Goal: Entertainment & Leisure: Browse casually

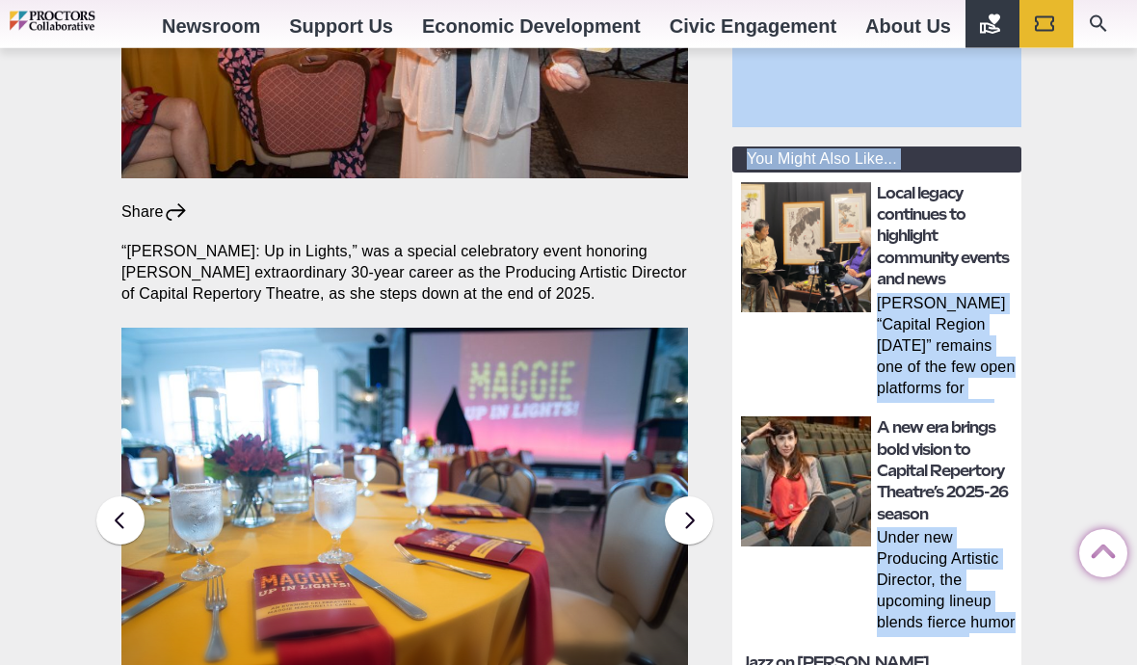
scroll to position [556, 0]
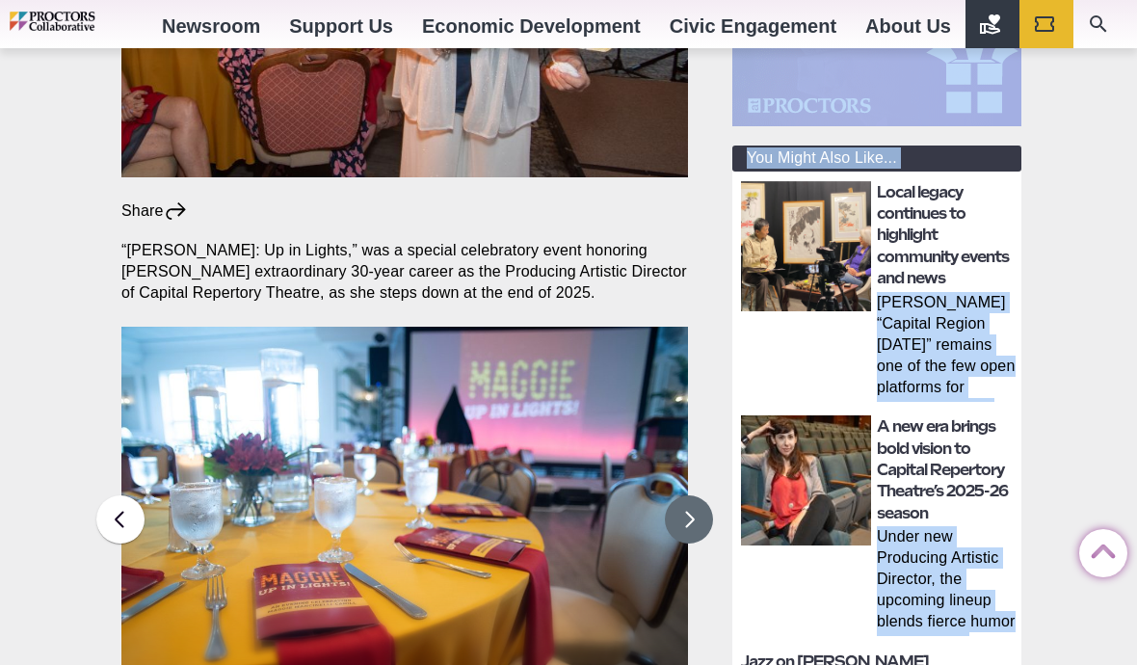
click at [360, 495] on button at bounding box center [689, 519] width 48 height 48
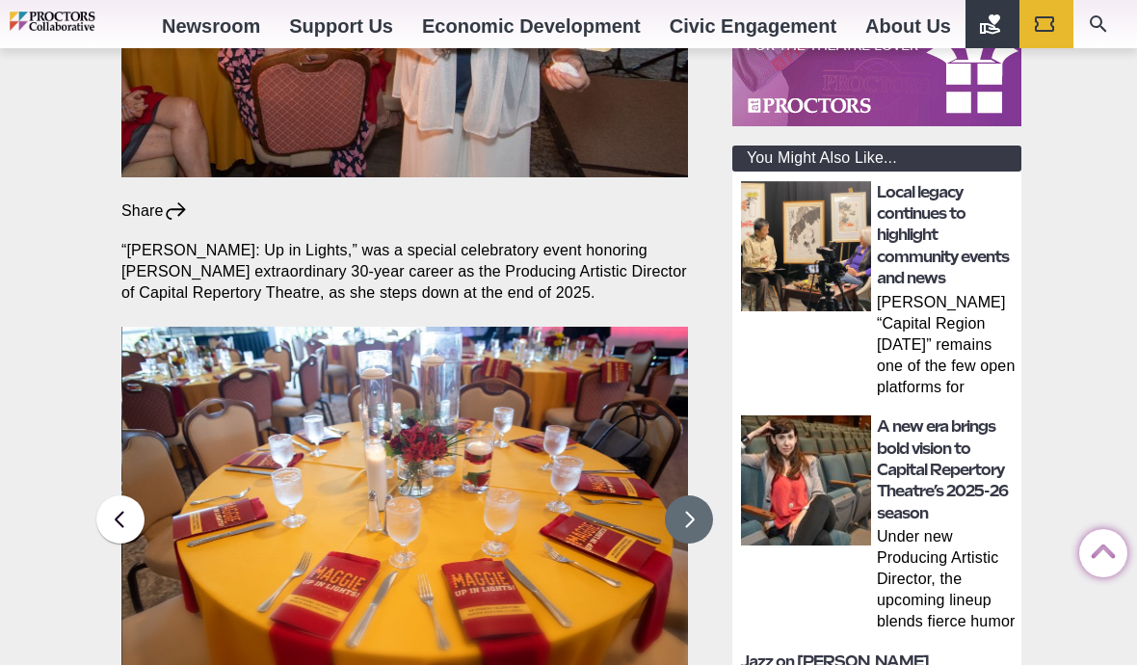
click at [360, 495] on button at bounding box center [689, 519] width 48 height 48
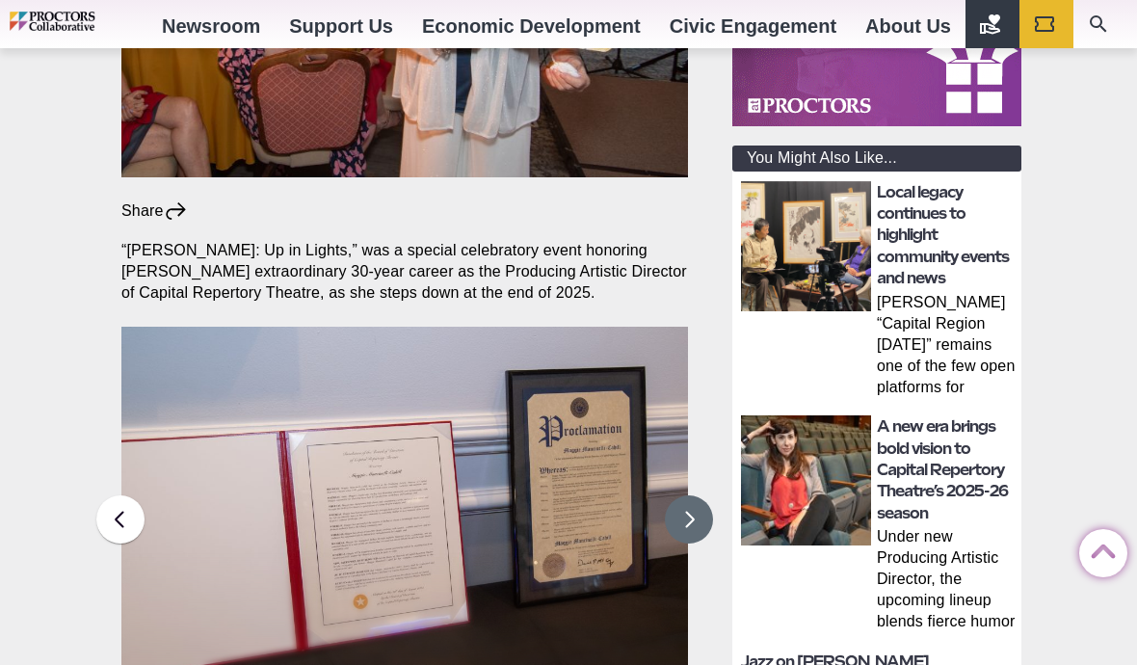
click at [360, 495] on button at bounding box center [689, 519] width 48 height 48
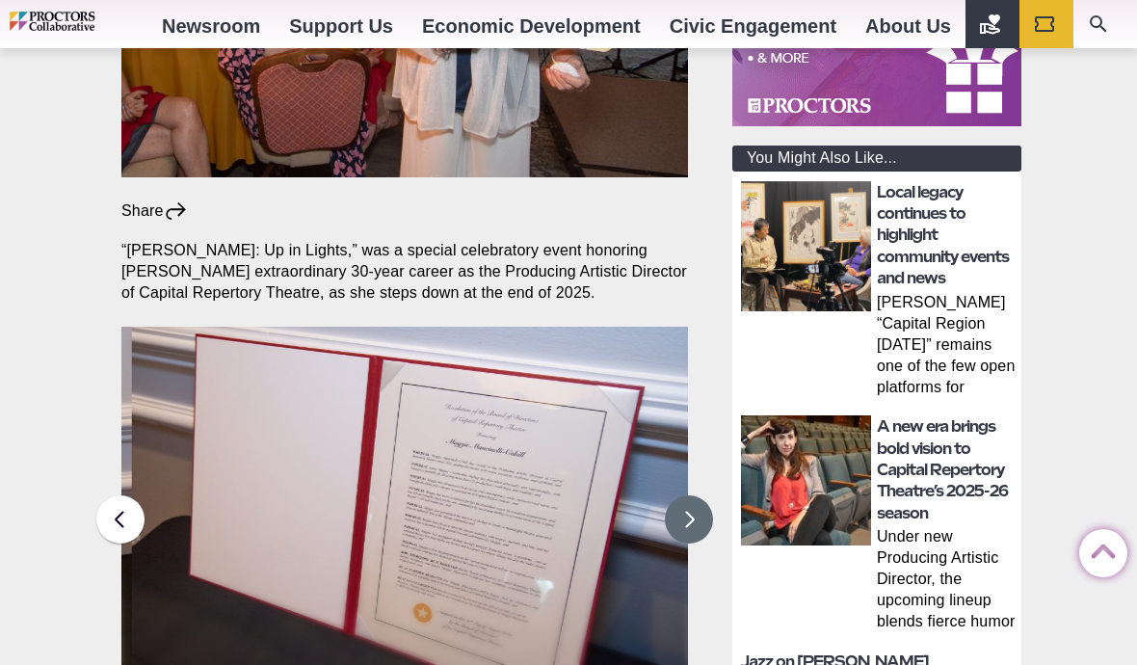
click at [360, 495] on button at bounding box center [689, 519] width 48 height 48
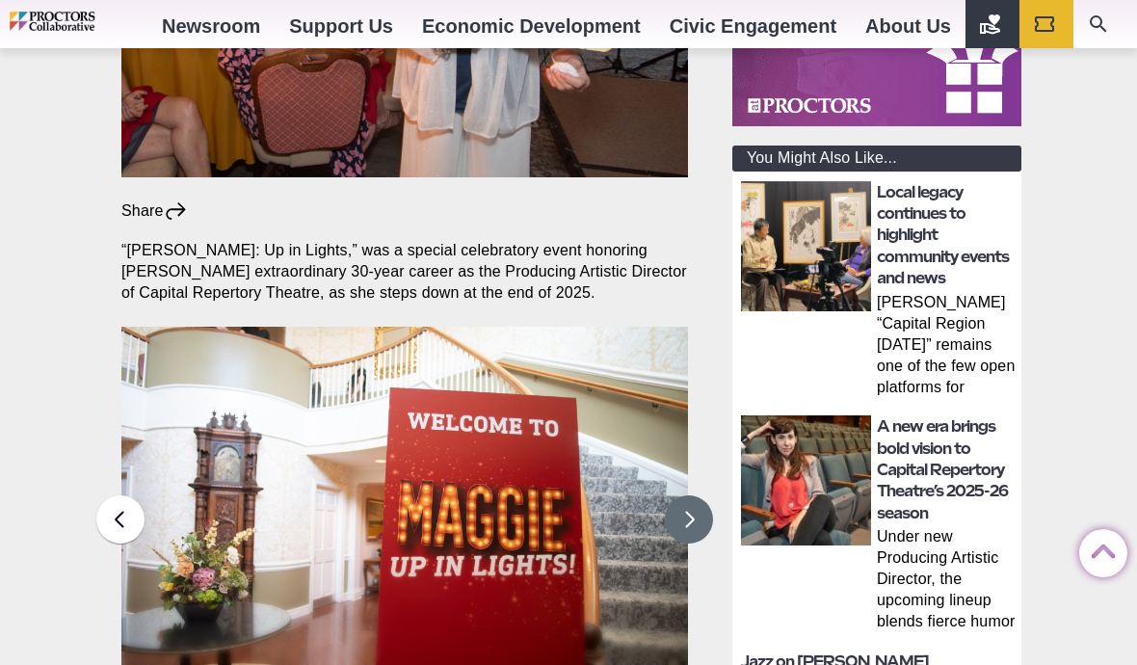
click at [360, 495] on button at bounding box center [689, 519] width 48 height 48
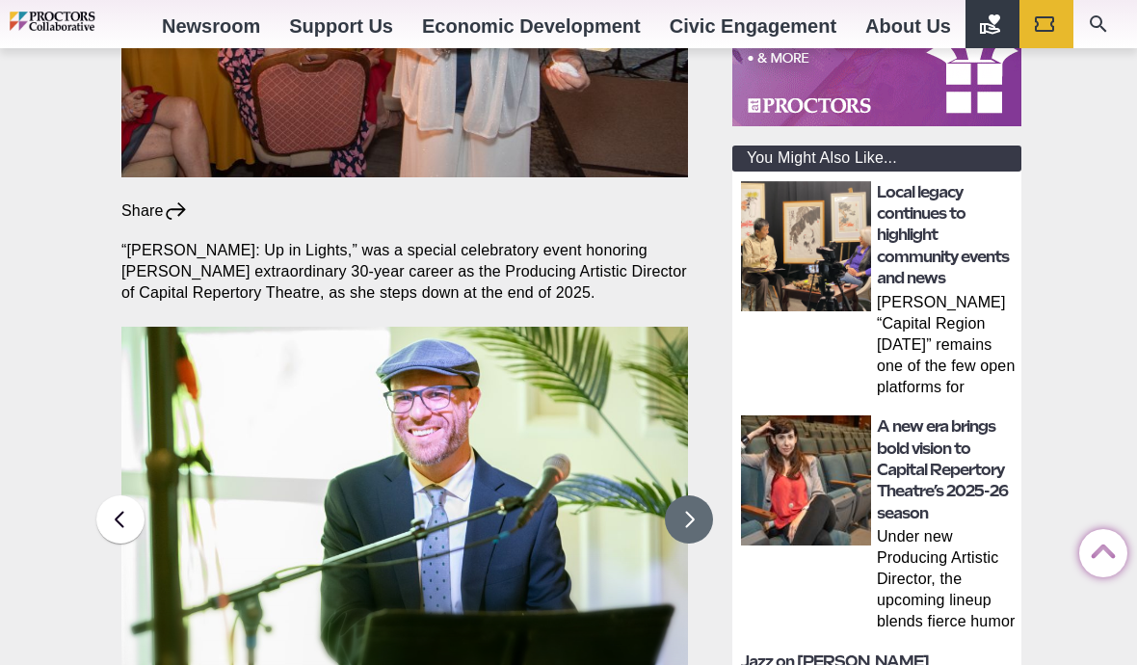
click at [360, 495] on button at bounding box center [689, 519] width 48 height 48
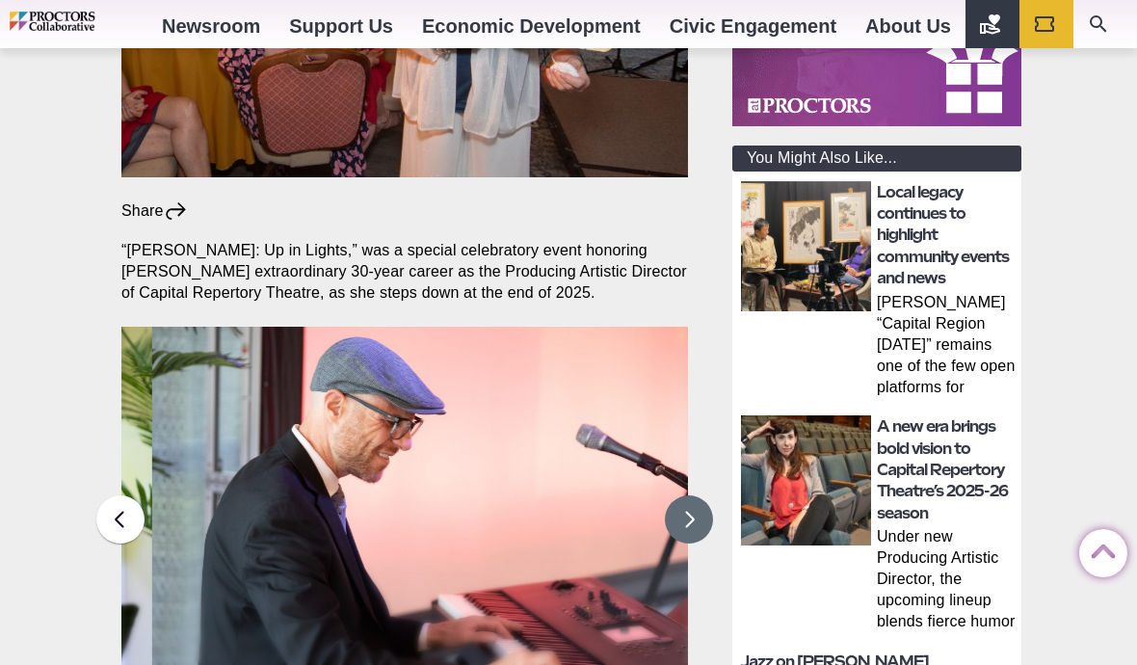
click at [360, 495] on button at bounding box center [689, 519] width 48 height 48
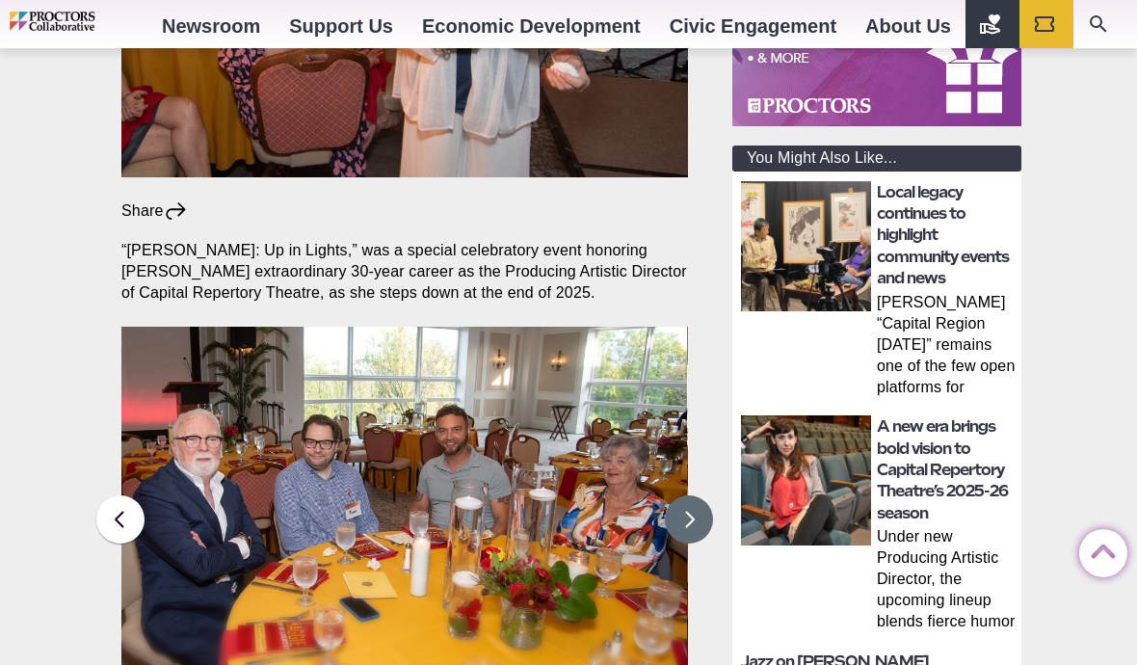
click at [360, 496] on button at bounding box center [689, 519] width 48 height 48
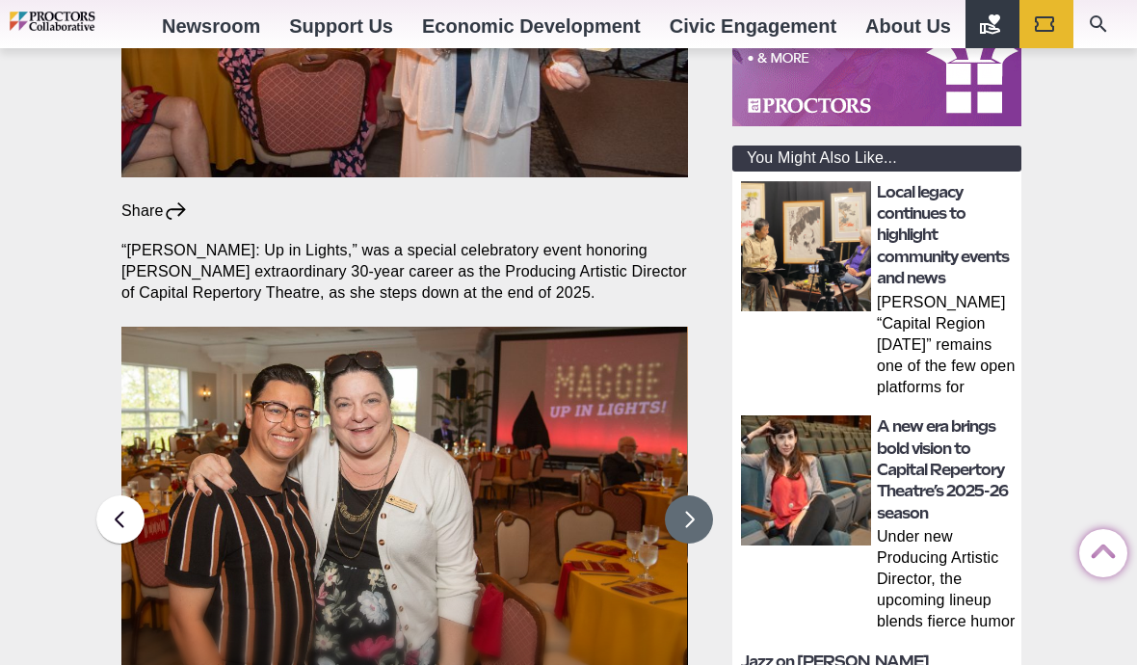
click at [360, 495] on button at bounding box center [689, 519] width 48 height 48
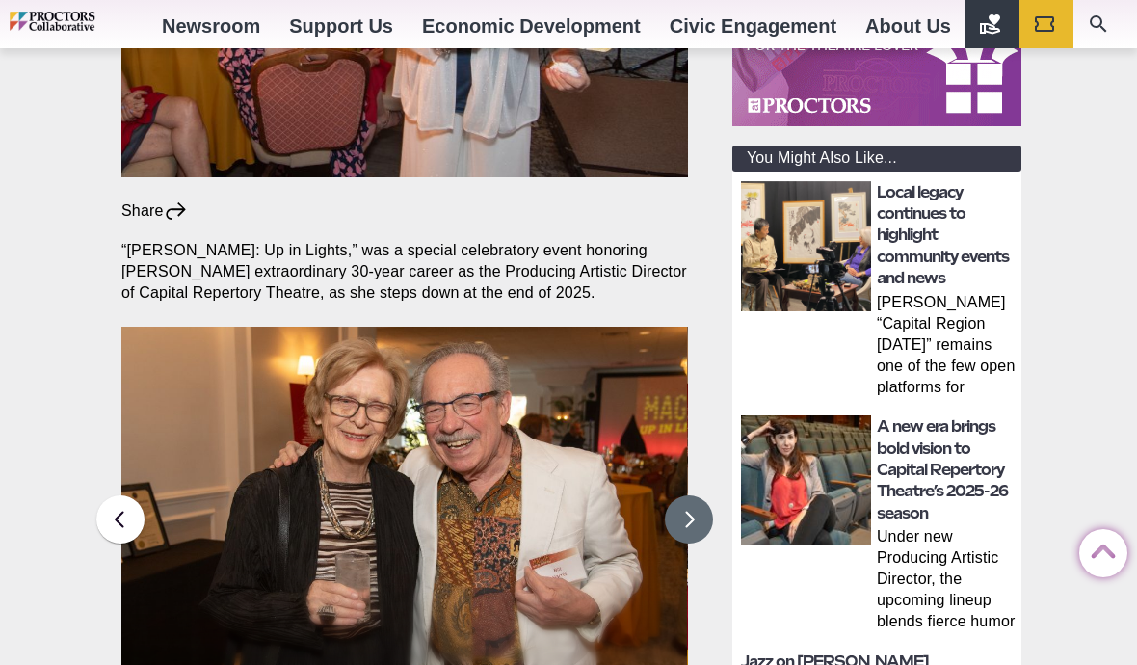
click at [360, 495] on button at bounding box center [689, 519] width 48 height 48
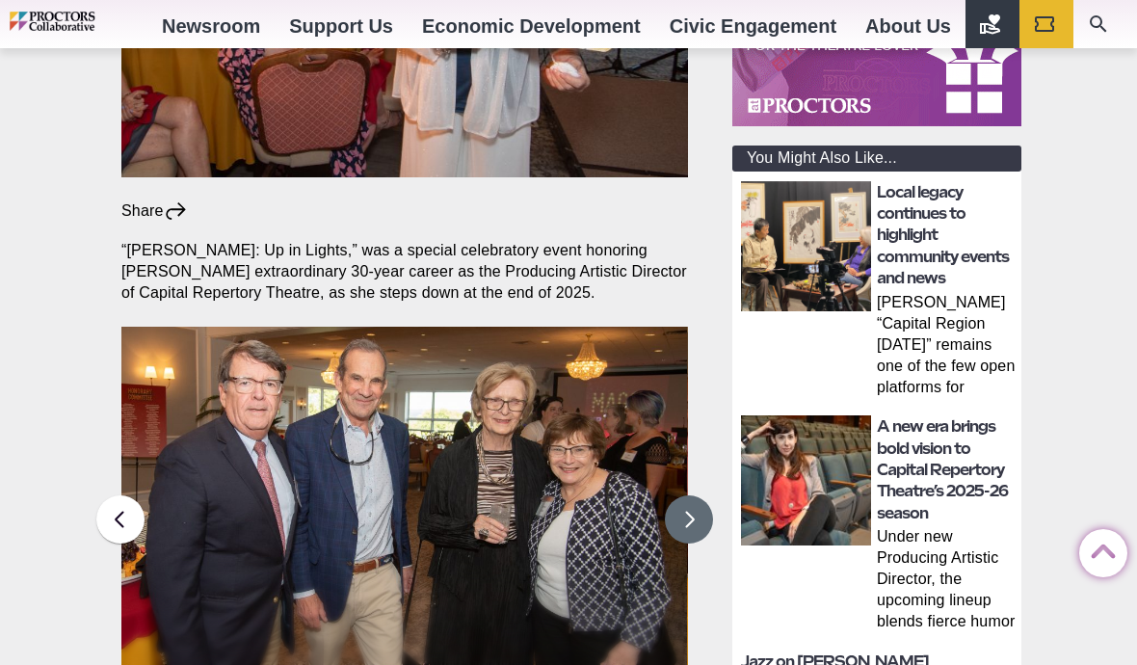
click at [360, 495] on button at bounding box center [689, 519] width 48 height 48
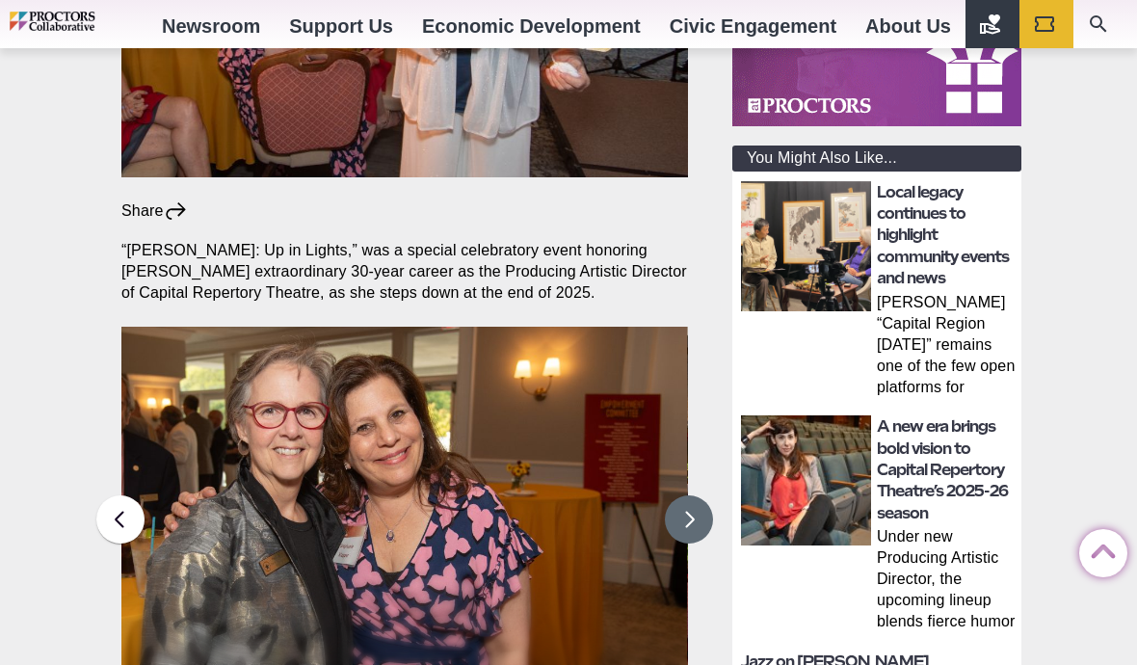
click at [360, 495] on button at bounding box center [689, 519] width 48 height 48
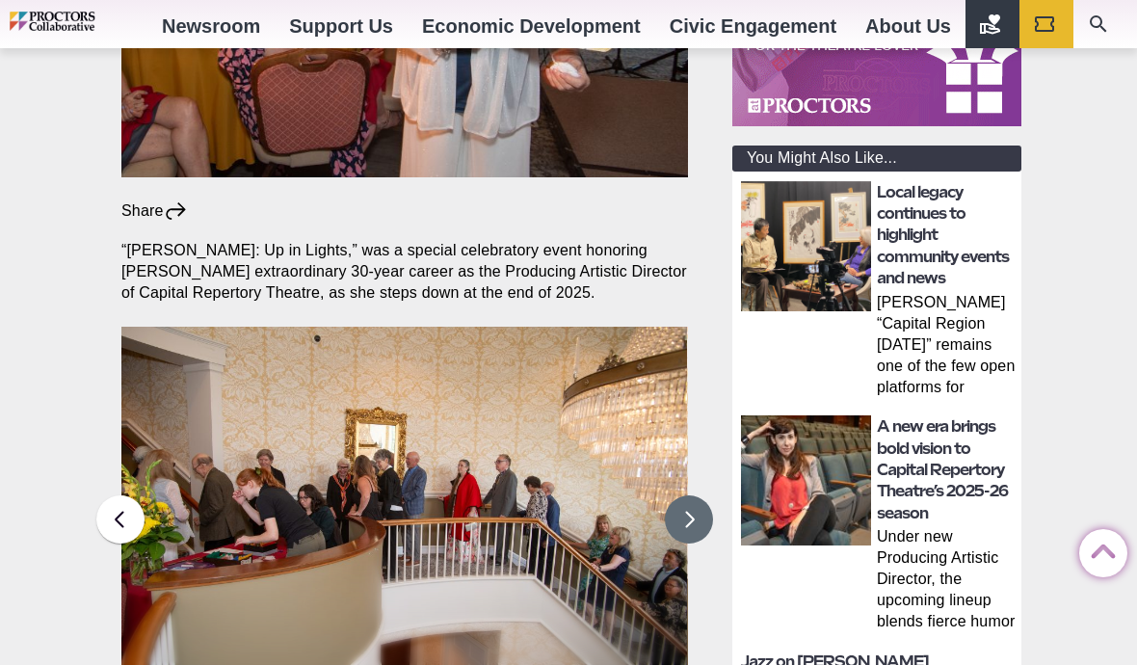
click at [360, 495] on button at bounding box center [689, 519] width 48 height 48
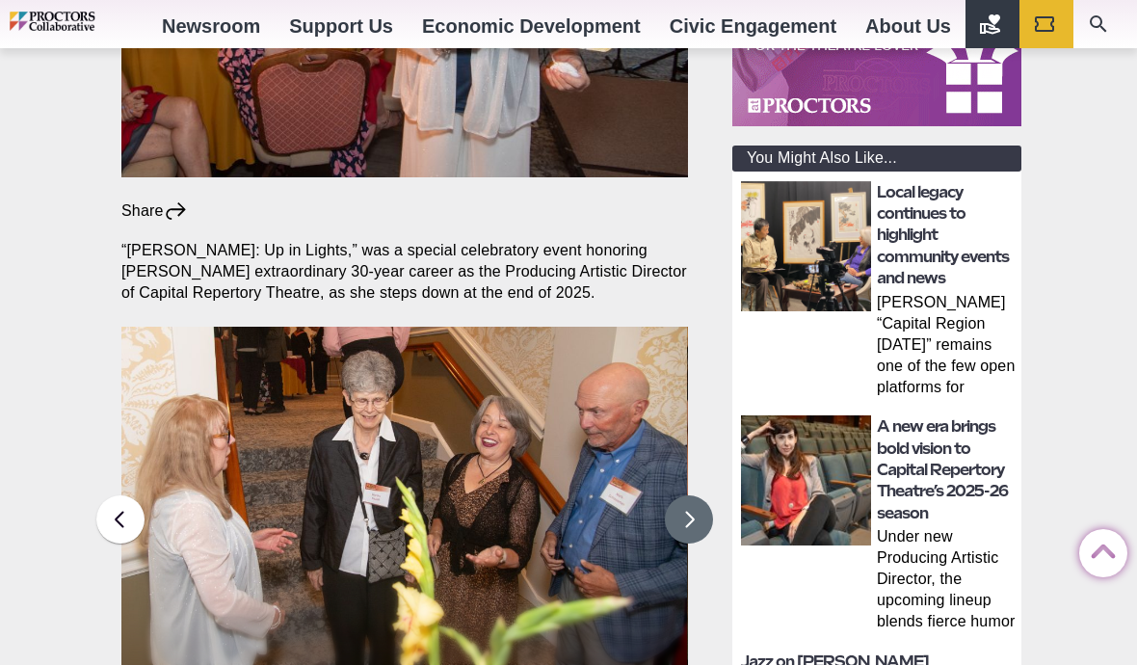
click at [360, 495] on button at bounding box center [689, 519] width 48 height 48
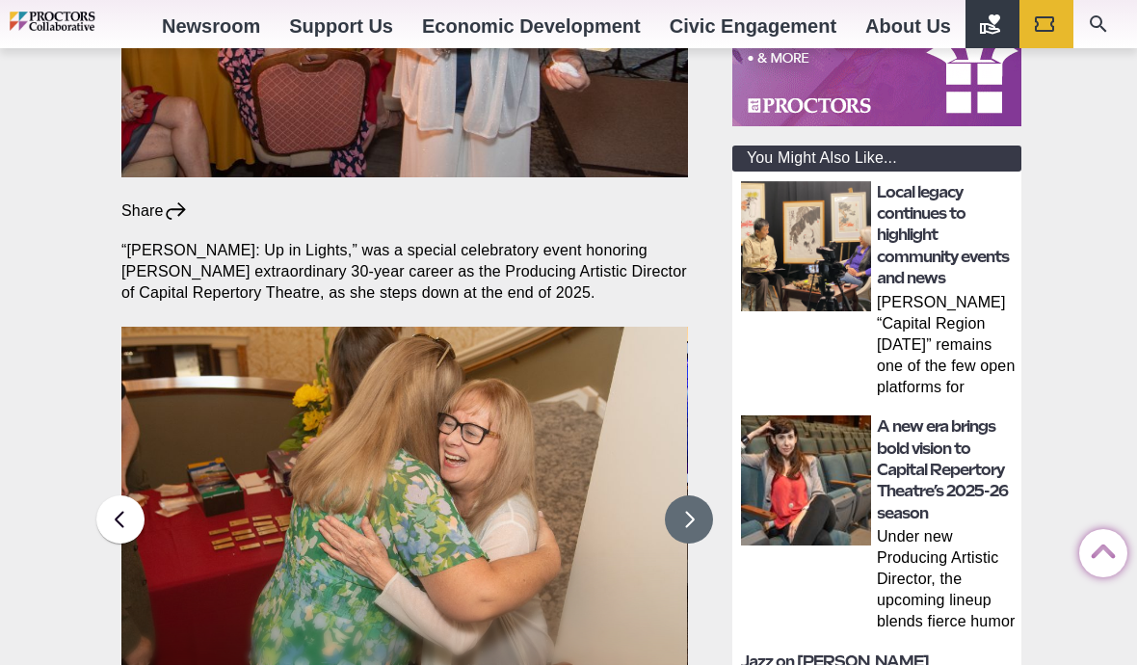
click at [360, 495] on button at bounding box center [689, 519] width 48 height 48
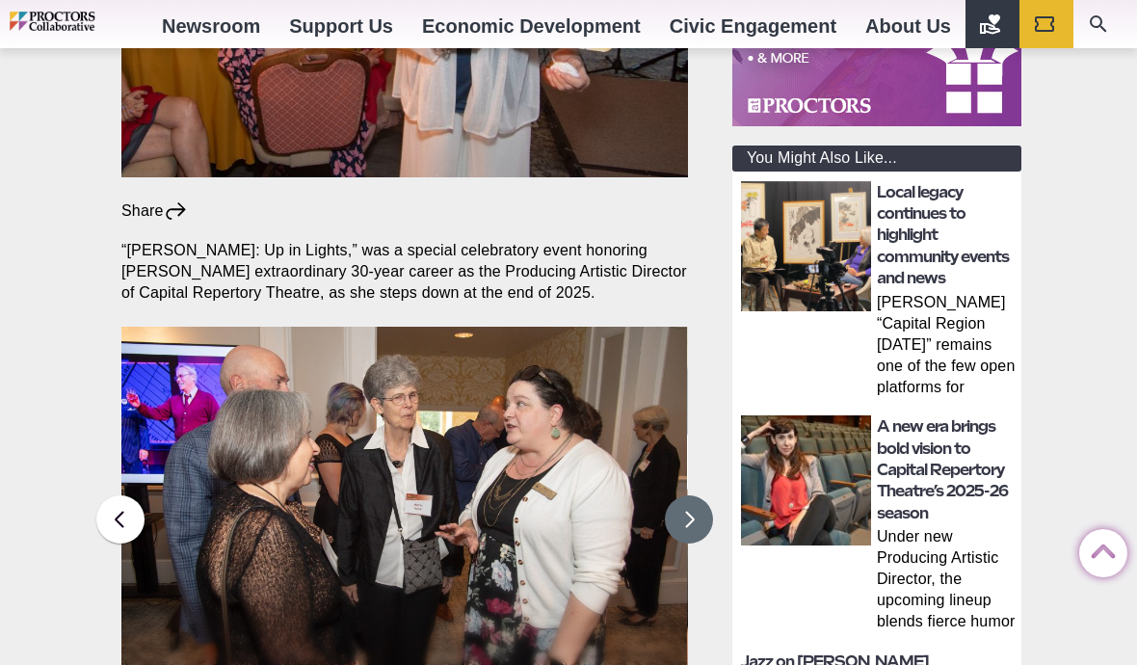
click at [360, 505] on img at bounding box center [403, 516] width 566 height 378
click at [360, 495] on button at bounding box center [689, 519] width 48 height 48
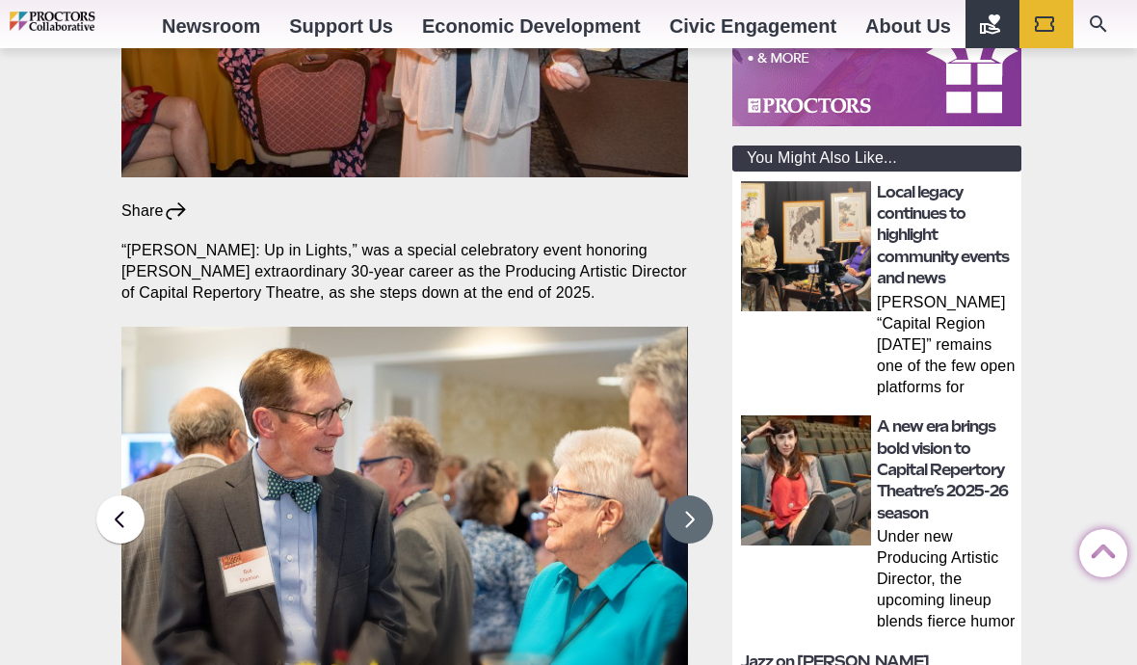
click at [360, 495] on button at bounding box center [689, 519] width 48 height 48
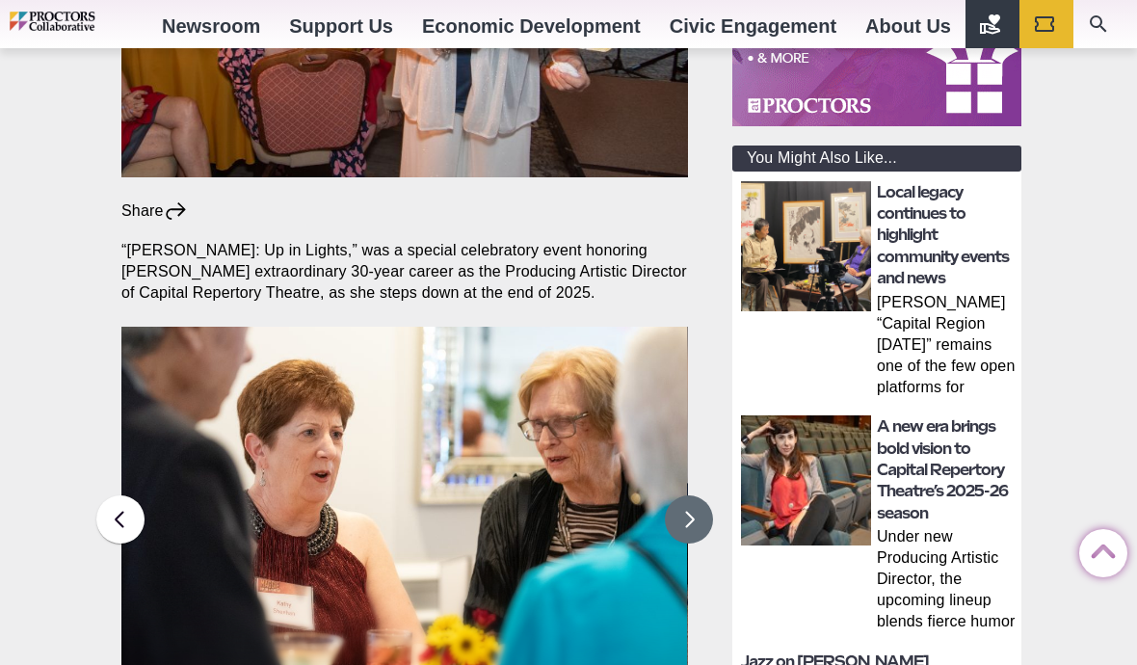
click at [360, 495] on button at bounding box center [689, 519] width 48 height 48
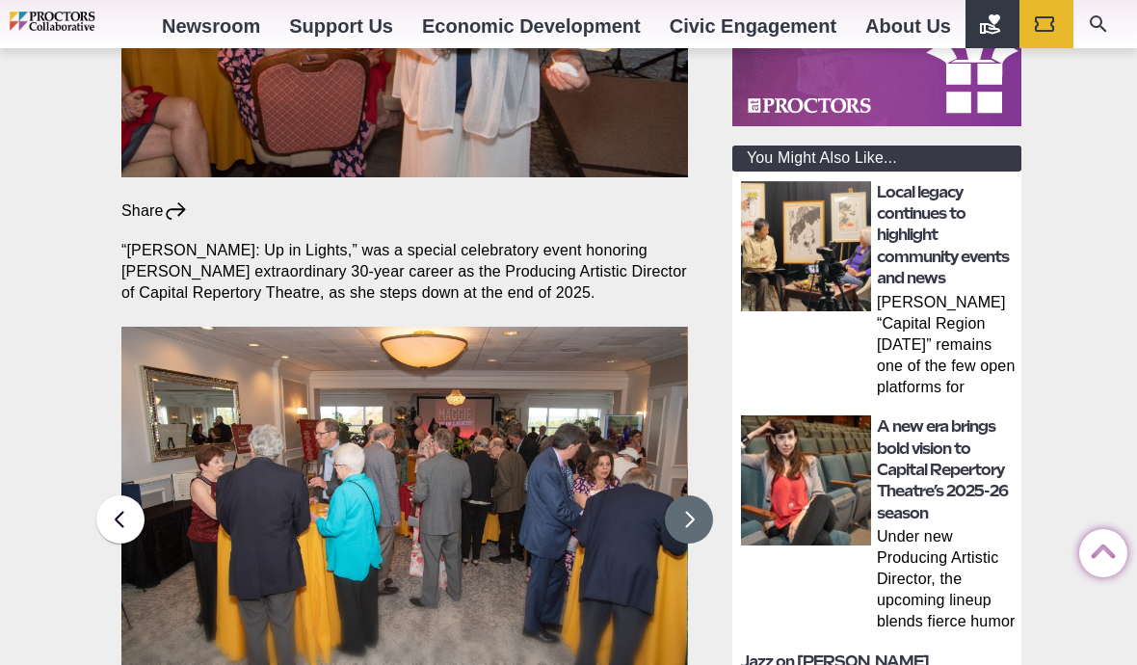
click at [360, 495] on button at bounding box center [689, 519] width 48 height 48
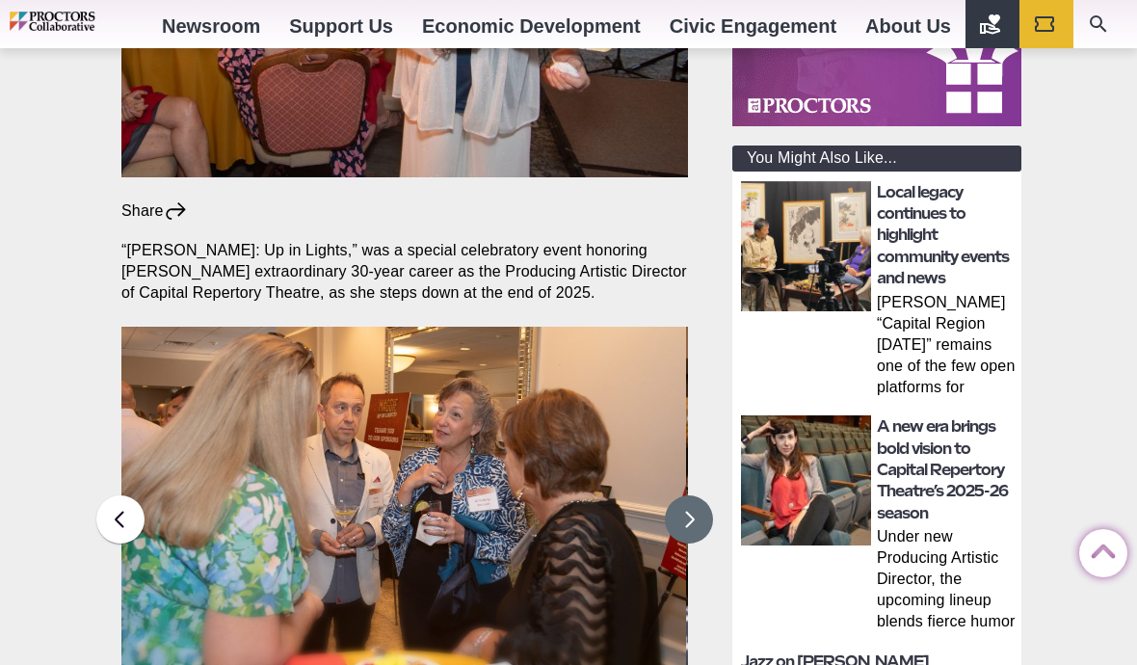
click at [360, 506] on img at bounding box center [403, 516] width 566 height 378
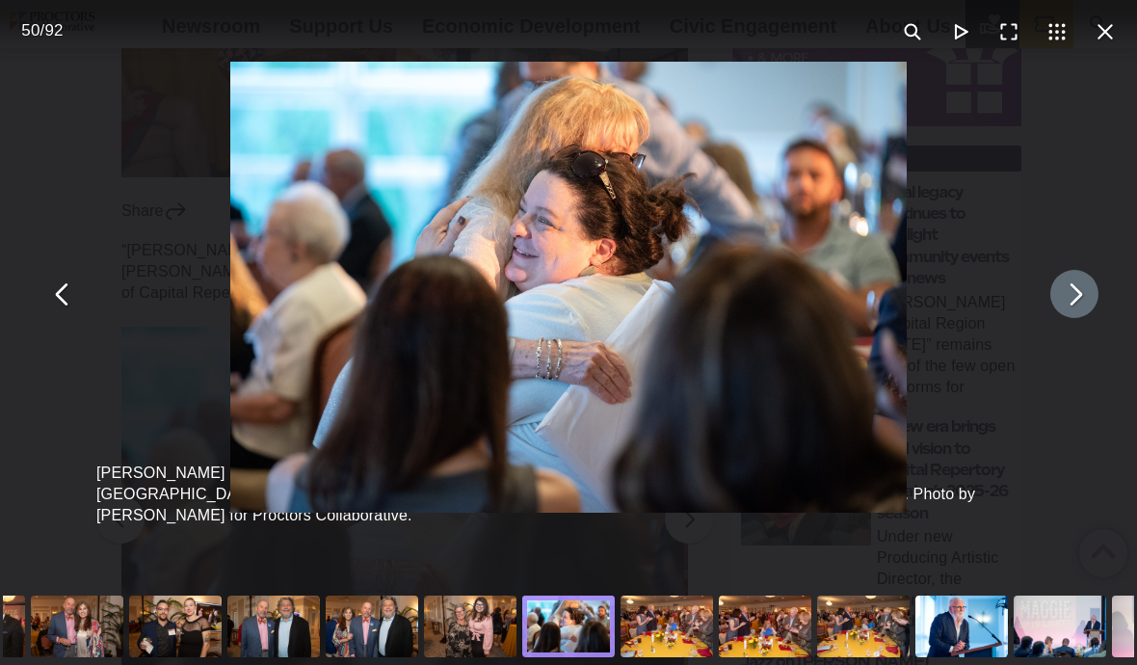
click at [360, 318] on button "You can close this modal content with the ESC key" at bounding box center [1074, 294] width 48 height 48
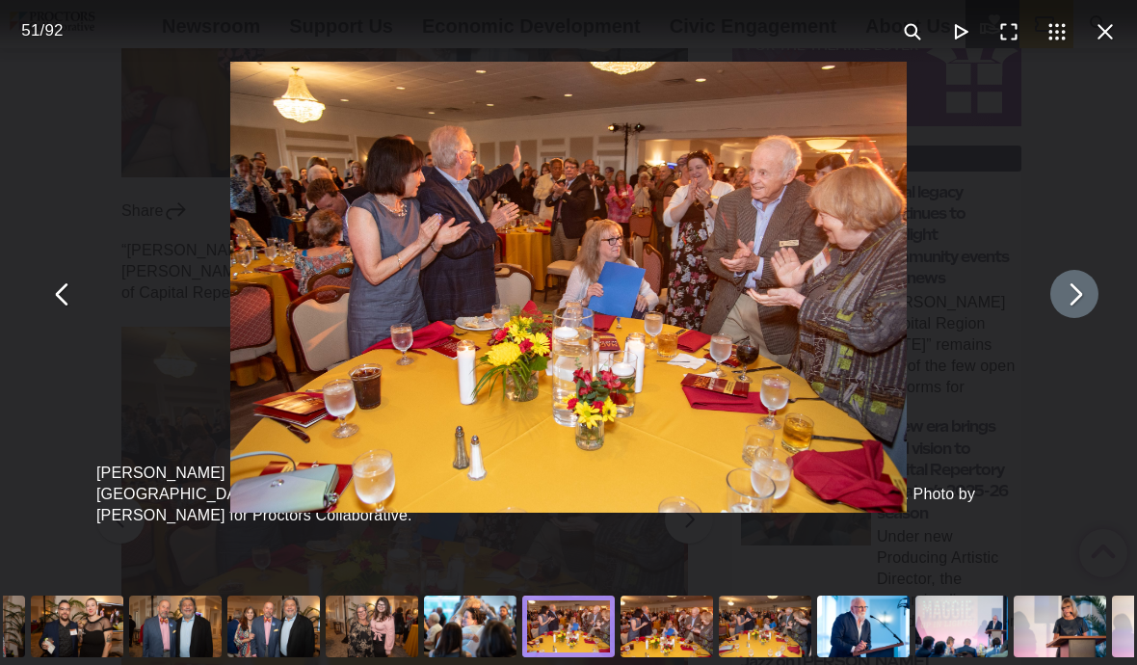
click at [360, 356] on div "[PERSON_NAME] Up in Lights, a gala honoring [PERSON_NAME] 30-year career as pro…" at bounding box center [568, 294] width 1137 height 588
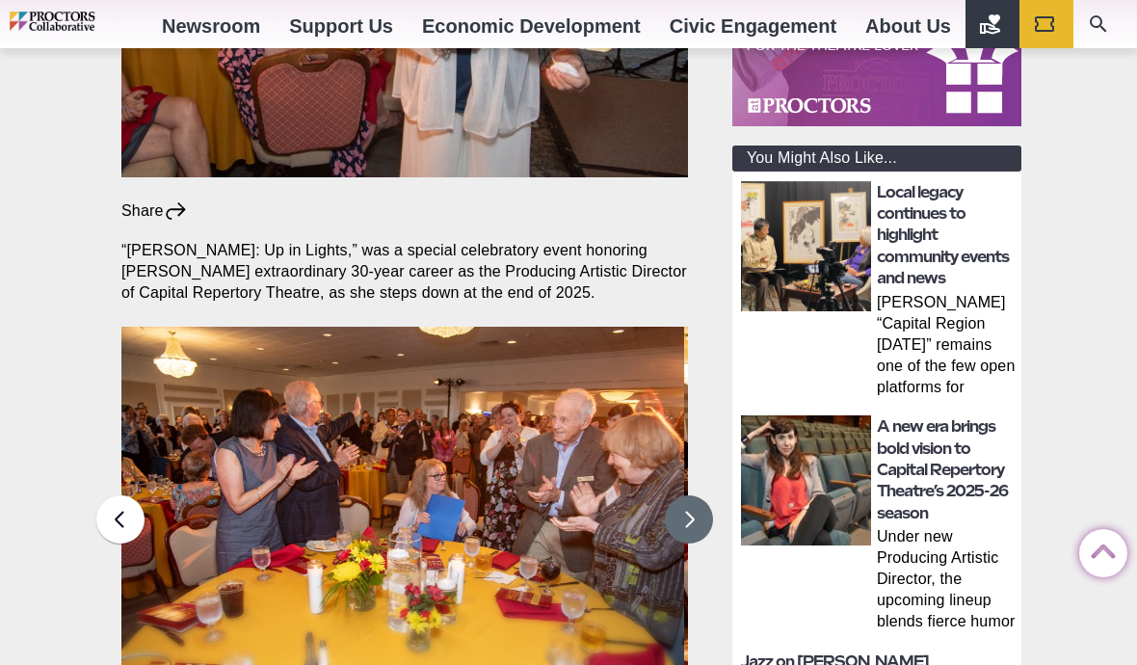
click at [360, 495] on button at bounding box center [689, 519] width 48 height 48
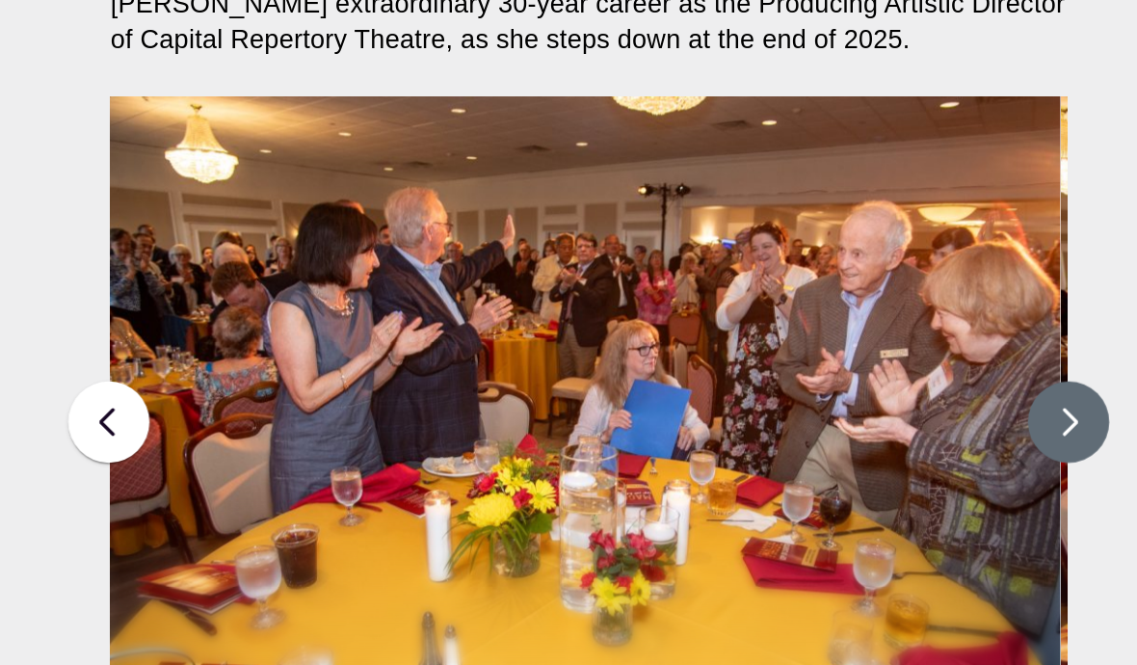
scroll to position [620, 0]
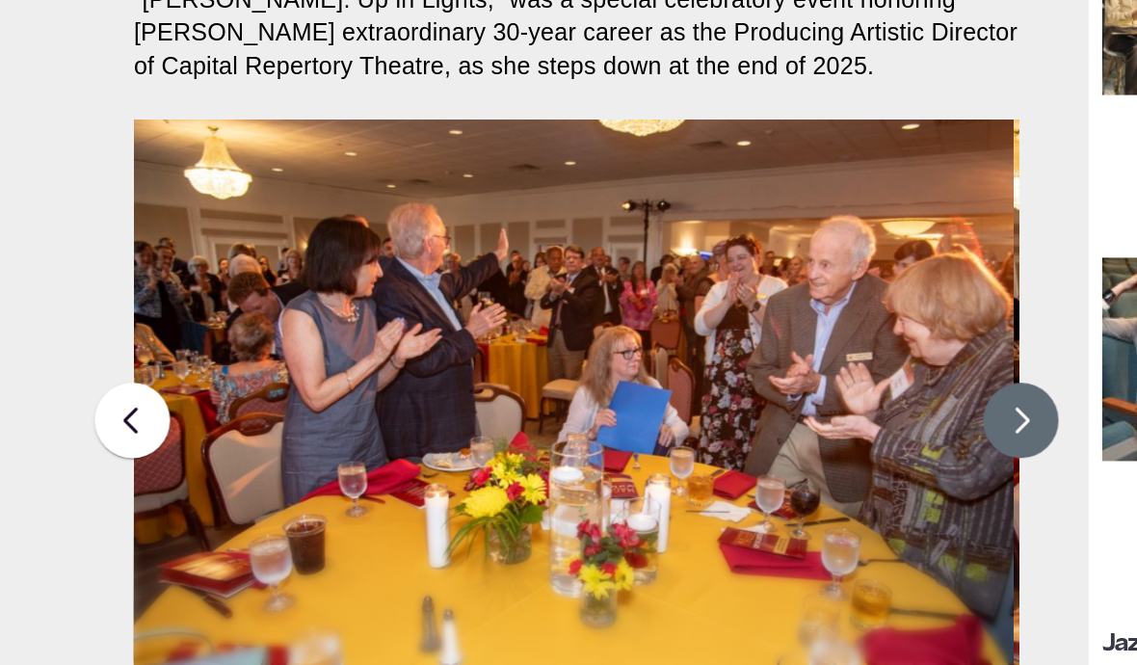
click at [360, 431] on button at bounding box center [689, 455] width 48 height 48
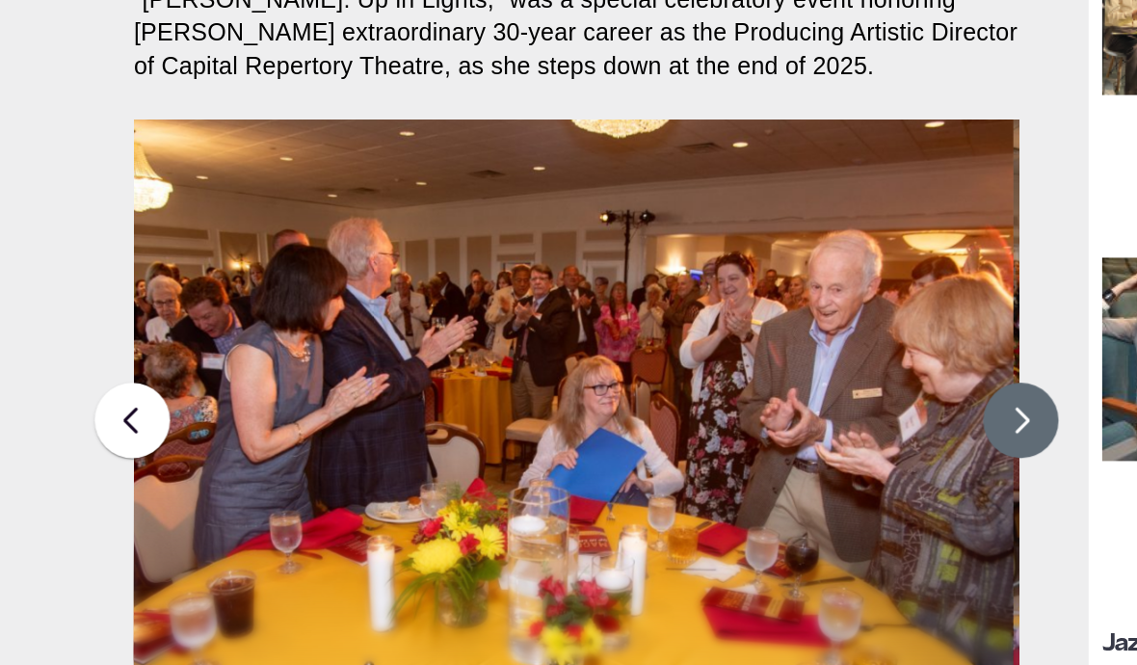
click at [360, 431] on button at bounding box center [689, 455] width 48 height 48
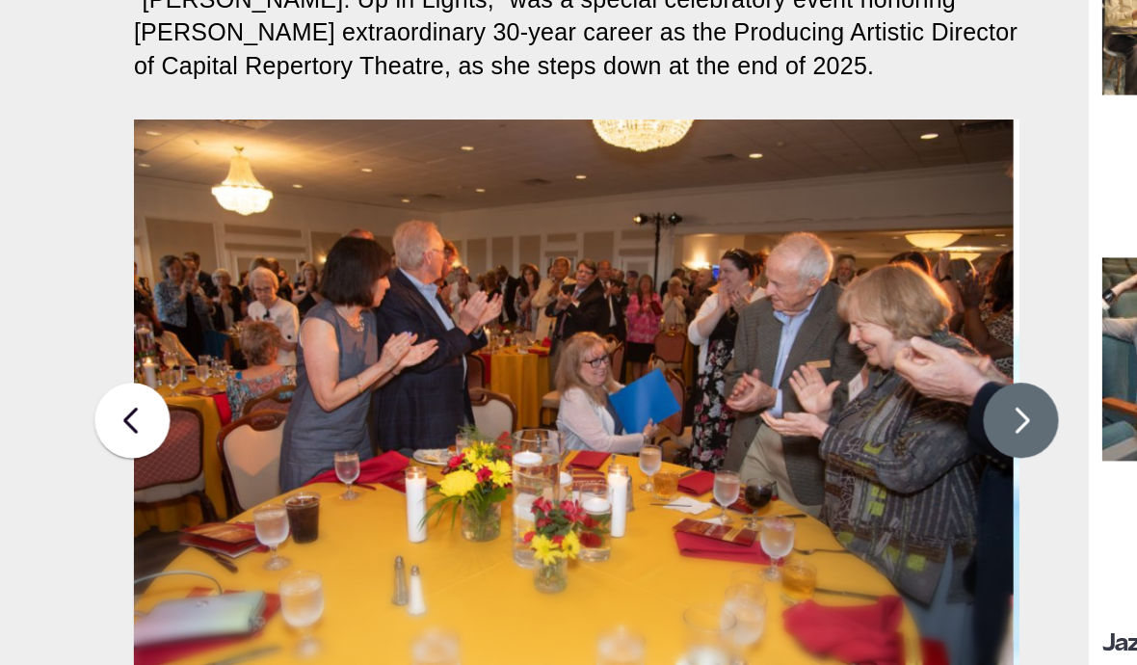
click at [360, 431] on button at bounding box center [689, 455] width 48 height 48
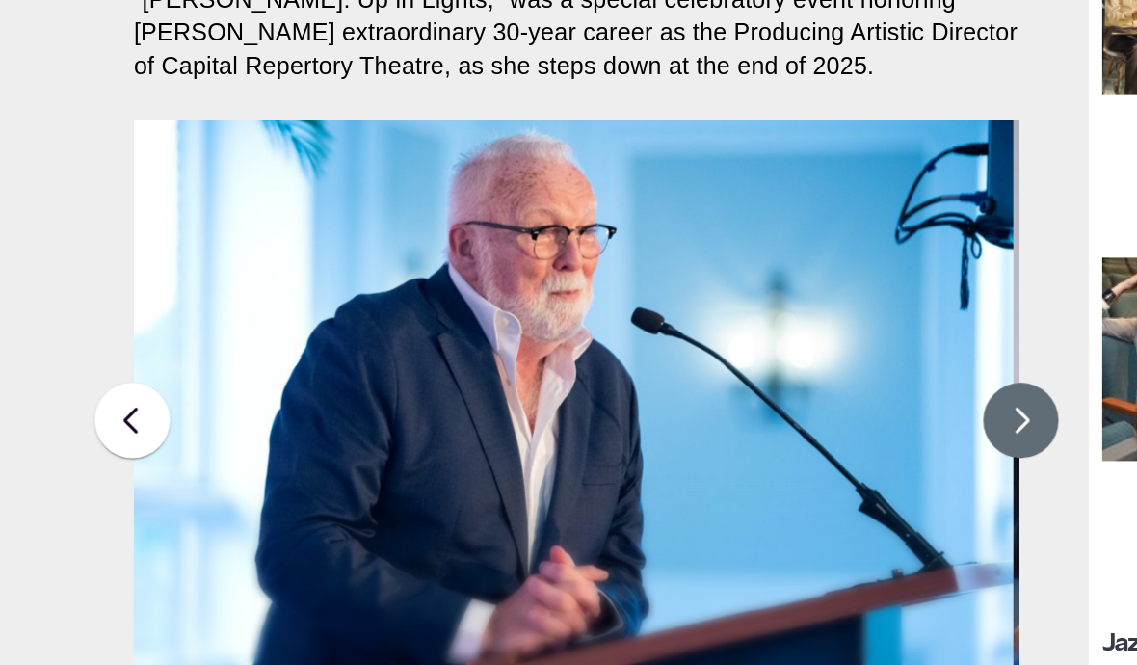
click at [360, 431] on button at bounding box center [689, 455] width 48 height 48
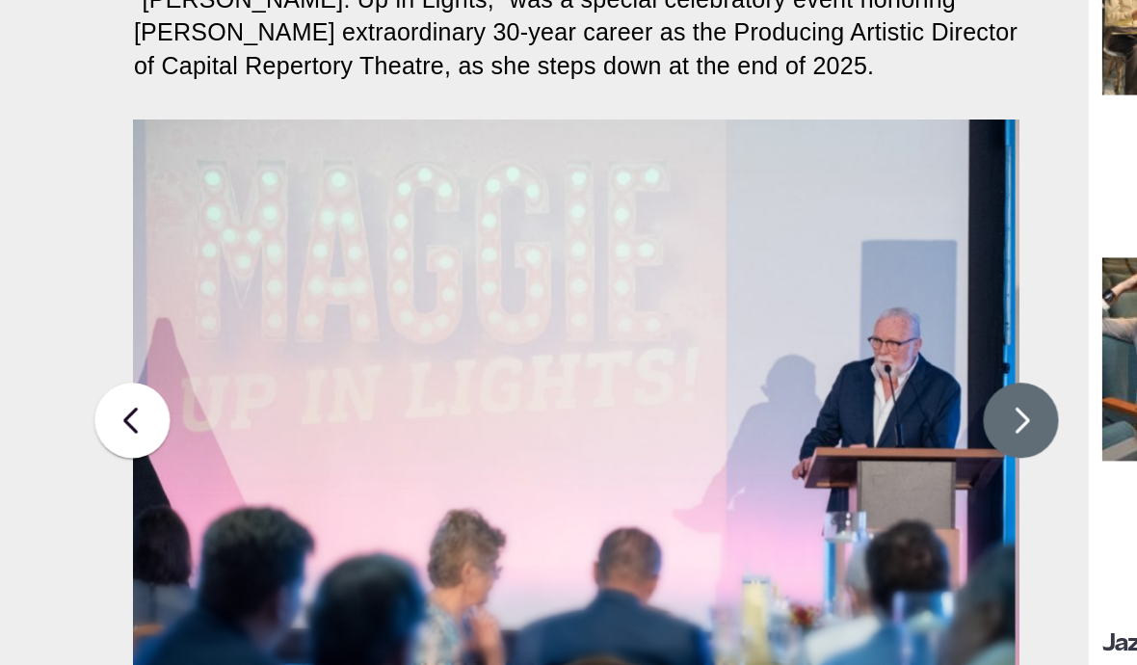
click at [360, 431] on button at bounding box center [689, 455] width 48 height 48
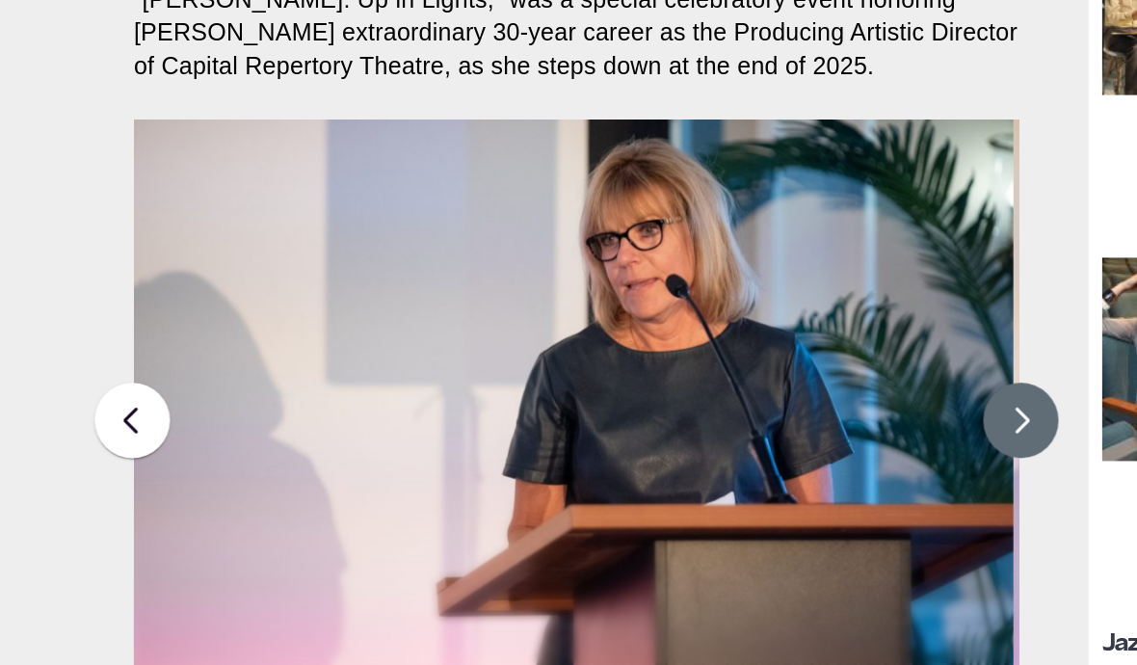
click at [360, 431] on button at bounding box center [689, 455] width 48 height 48
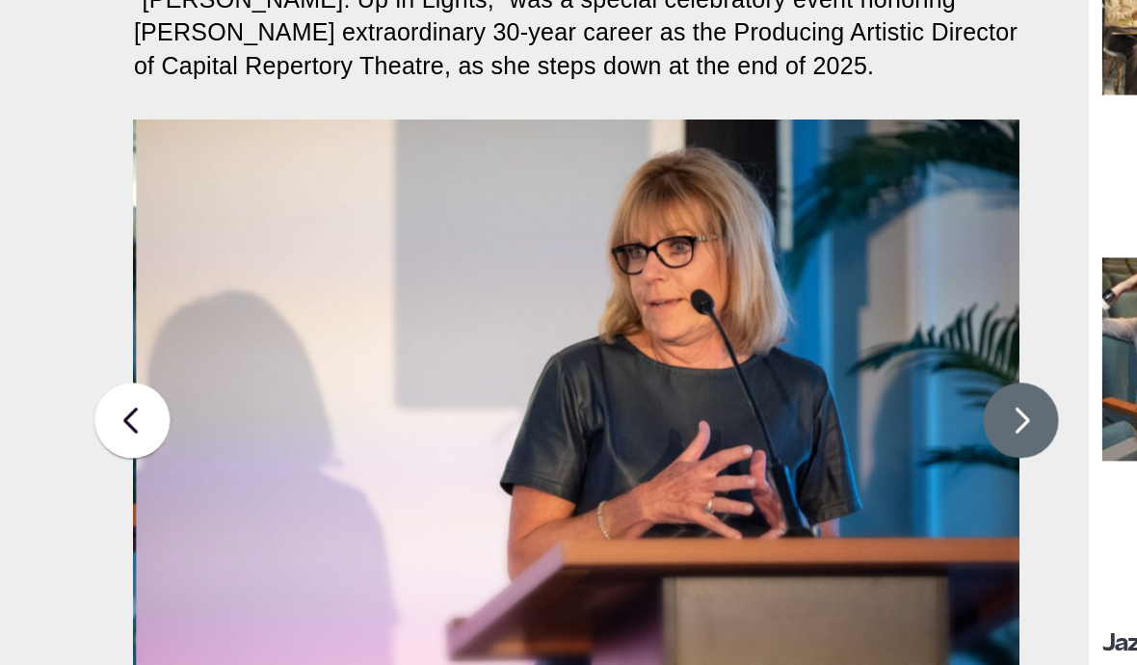
click at [360, 431] on button at bounding box center [689, 455] width 48 height 48
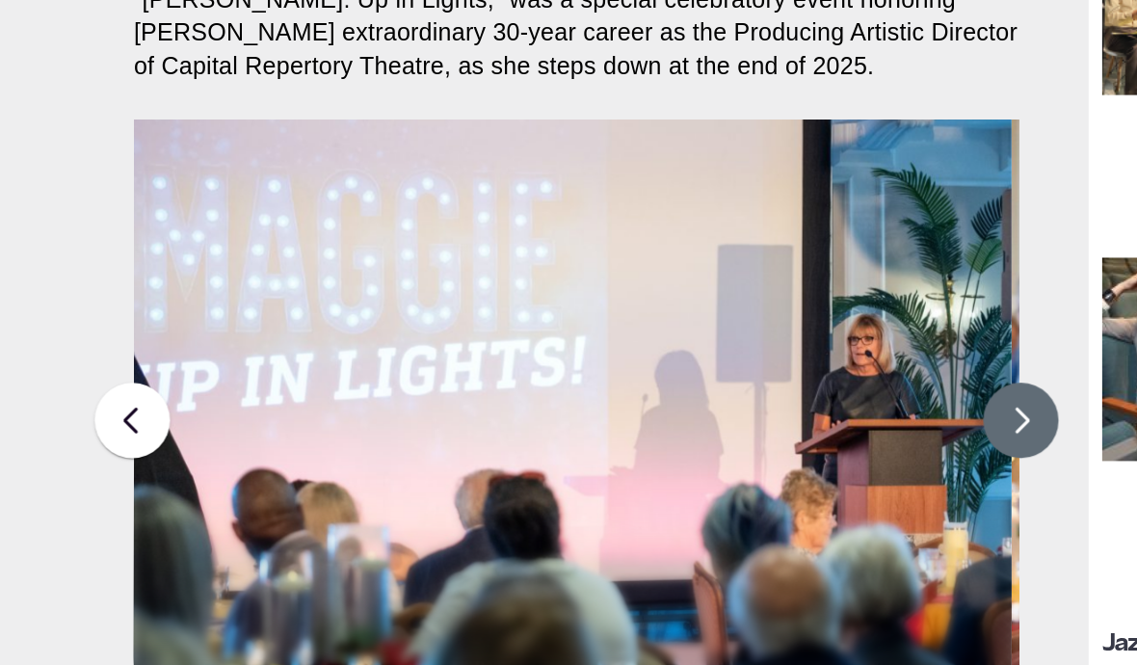
click at [360, 431] on button at bounding box center [689, 455] width 48 height 48
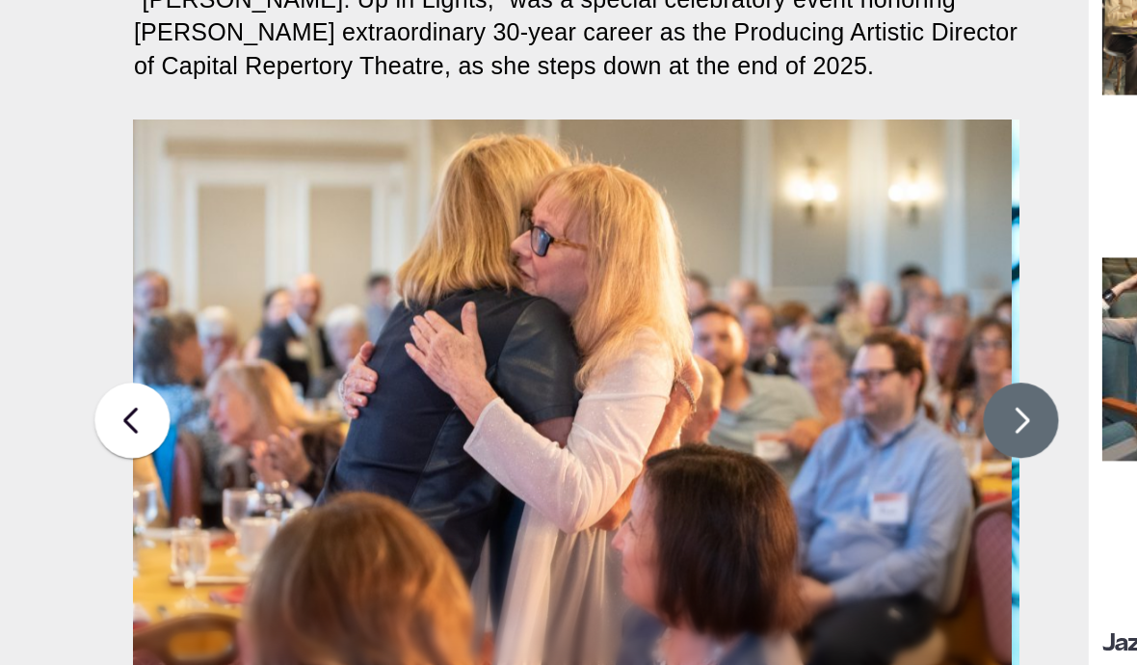
click at [360, 431] on button at bounding box center [689, 455] width 48 height 48
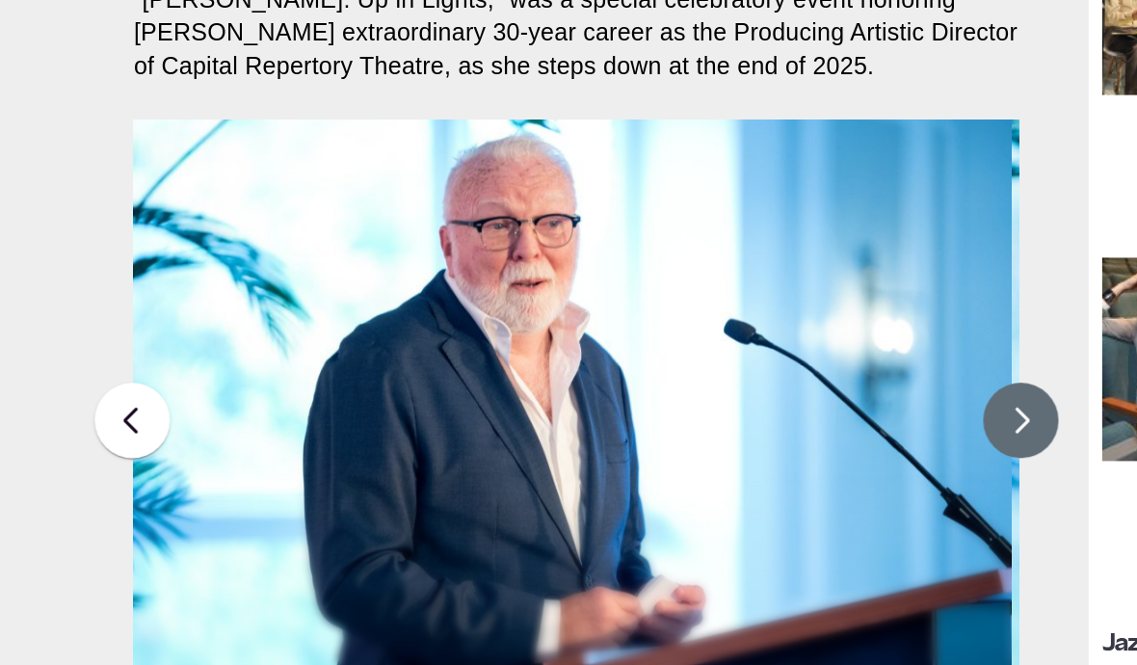
click at [360, 431] on button at bounding box center [689, 455] width 48 height 48
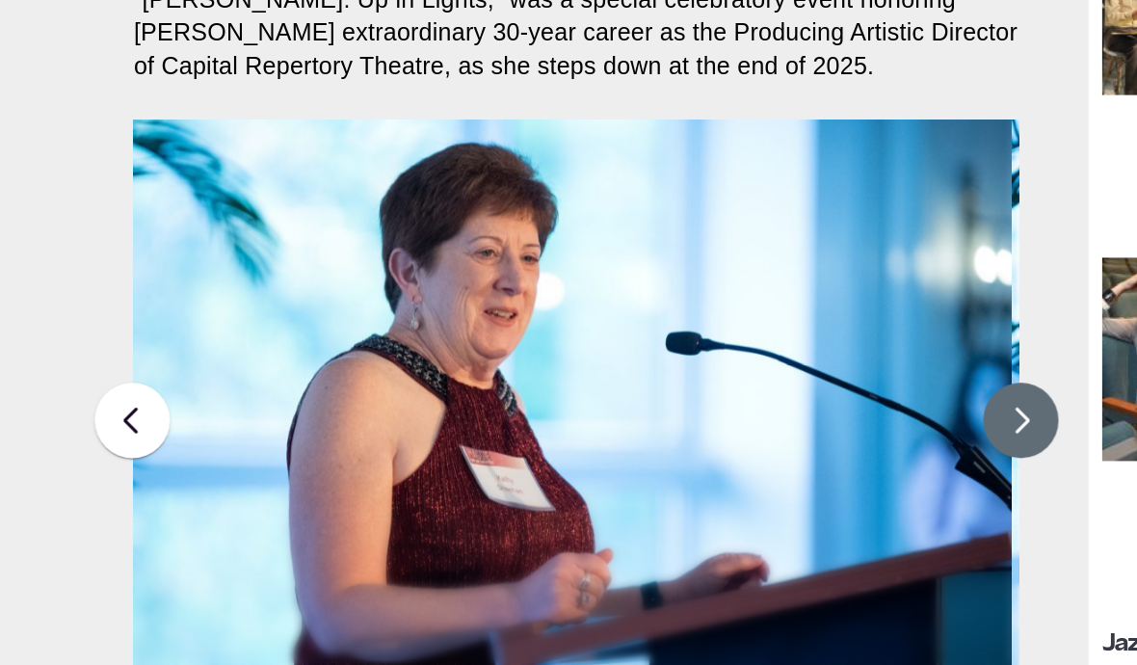
click at [360, 431] on button at bounding box center [689, 455] width 48 height 48
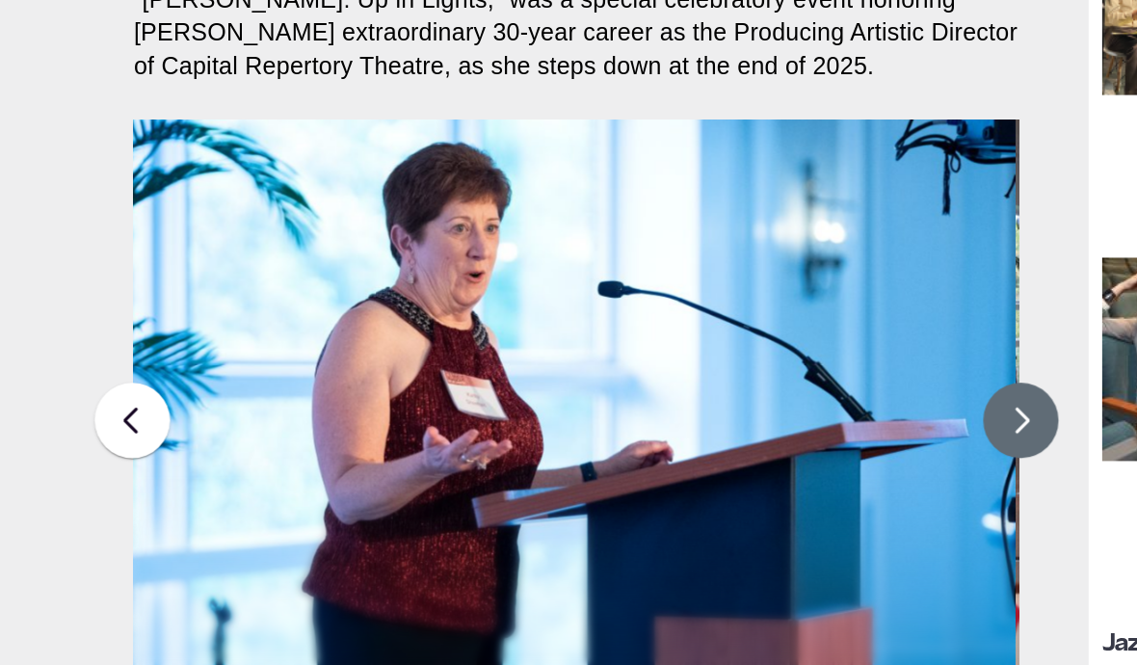
click at [360, 431] on button at bounding box center [689, 455] width 48 height 48
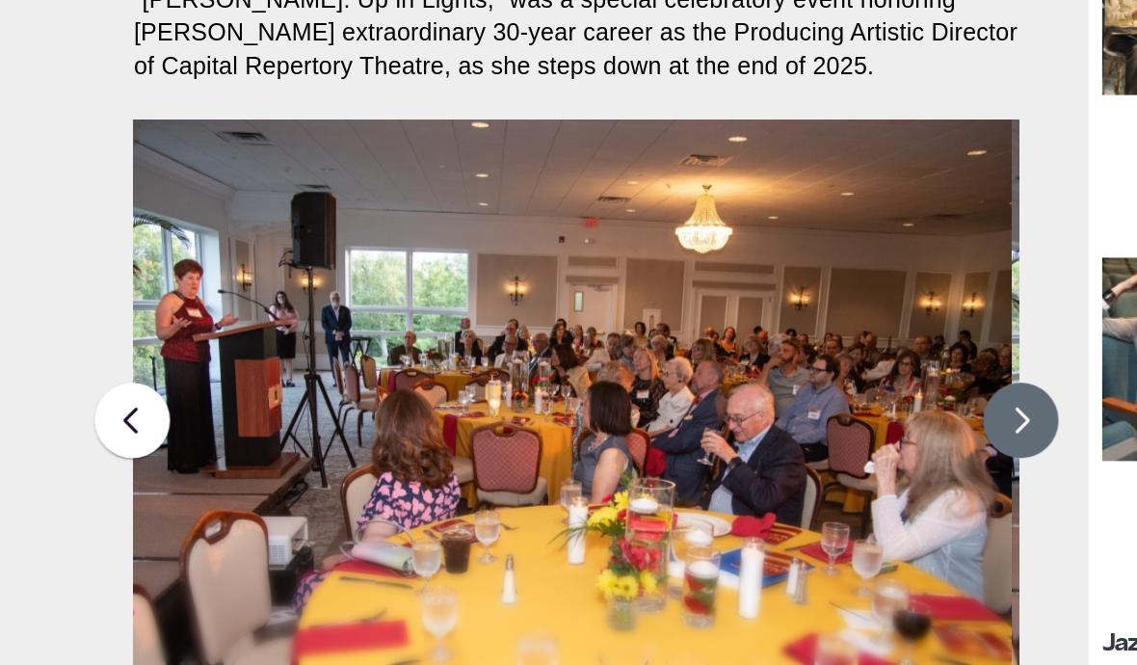
click at [360, 431] on button at bounding box center [689, 455] width 48 height 48
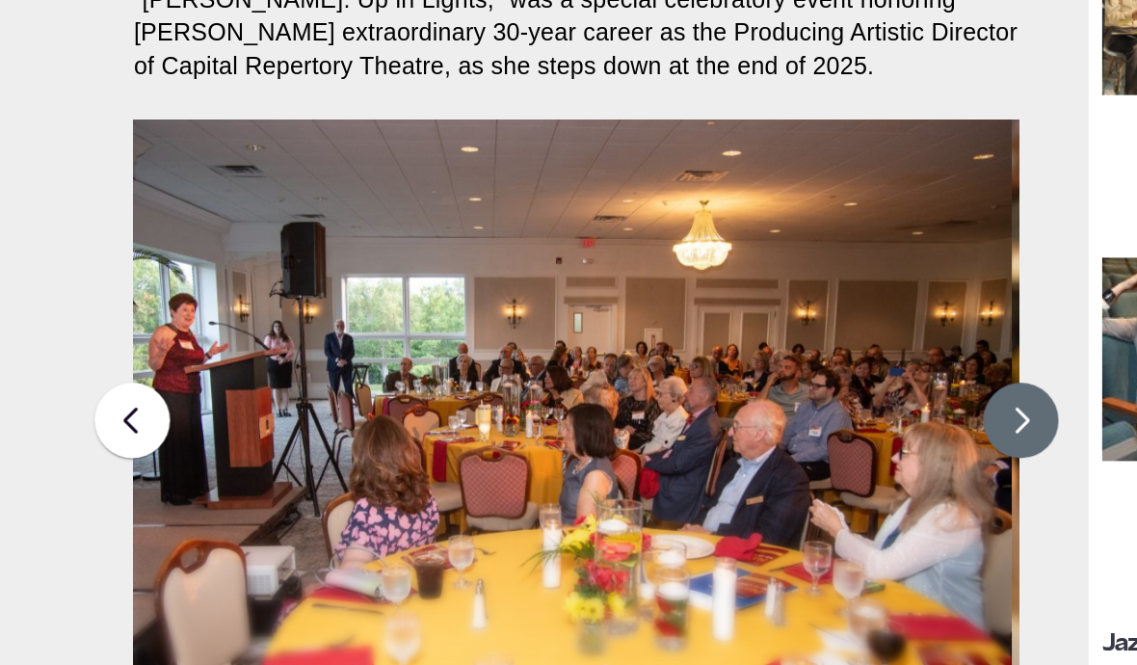
click at [360, 431] on button at bounding box center [689, 455] width 48 height 48
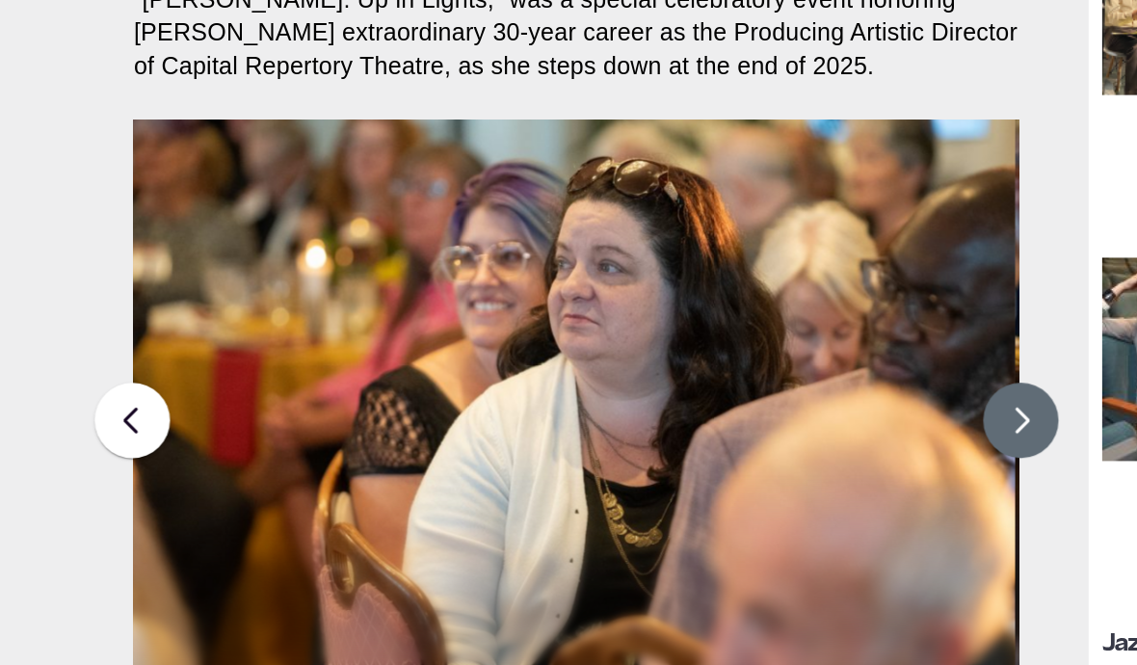
click at [360, 431] on button at bounding box center [689, 455] width 48 height 48
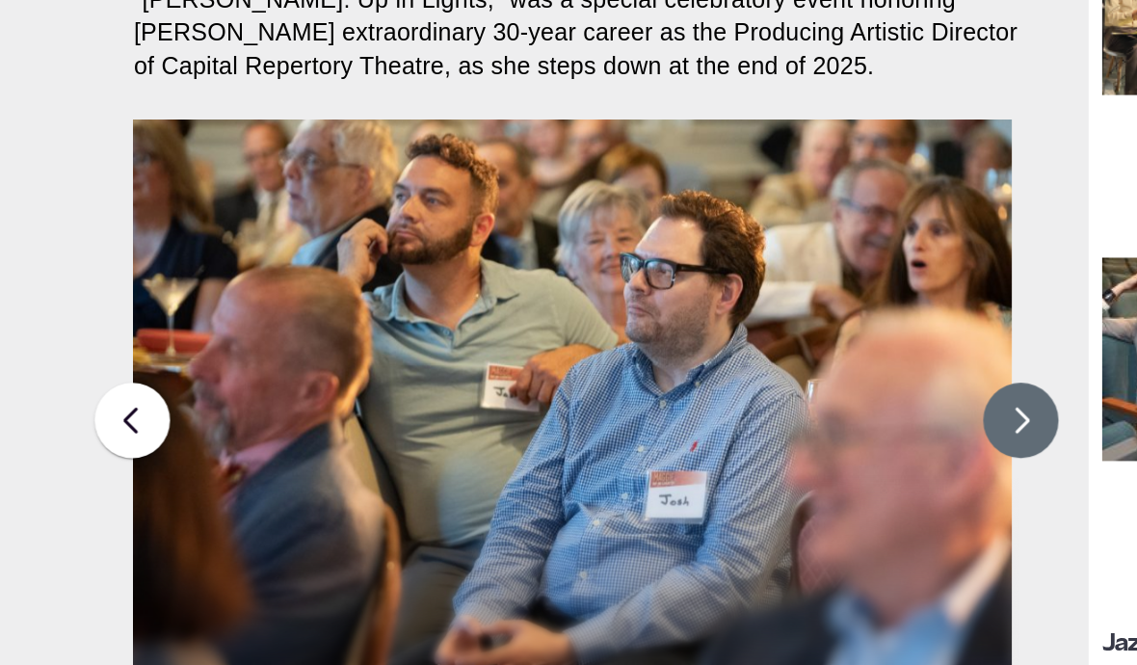
click at [360, 431] on button at bounding box center [689, 455] width 48 height 48
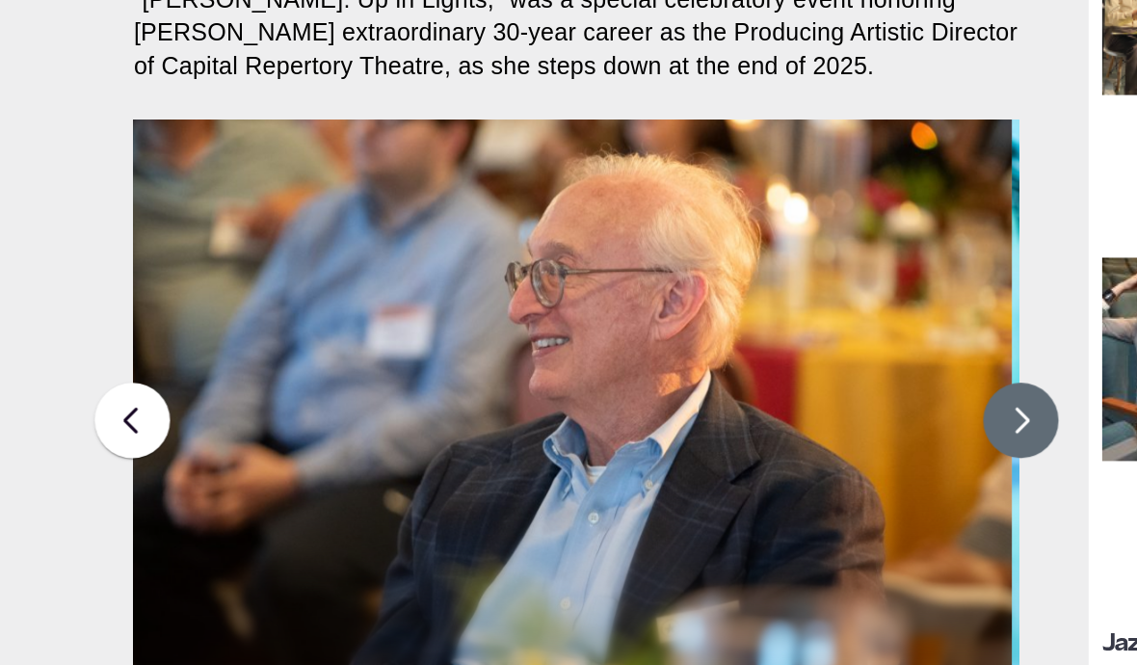
click at [360, 431] on button at bounding box center [689, 455] width 48 height 48
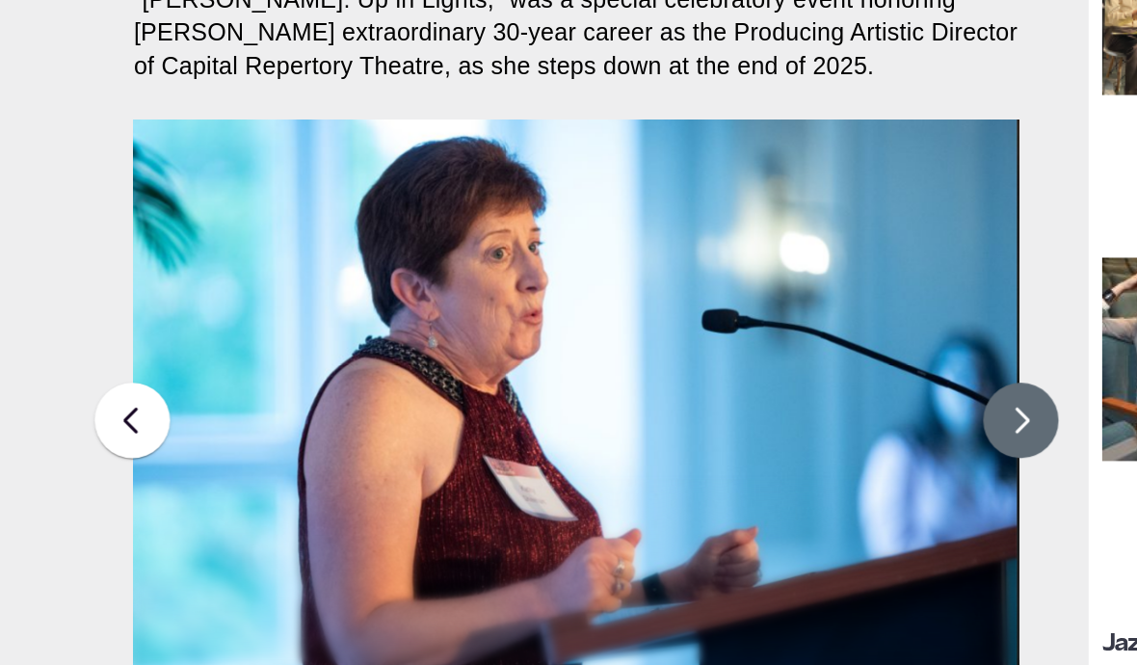
click at [360, 431] on button at bounding box center [689, 455] width 48 height 48
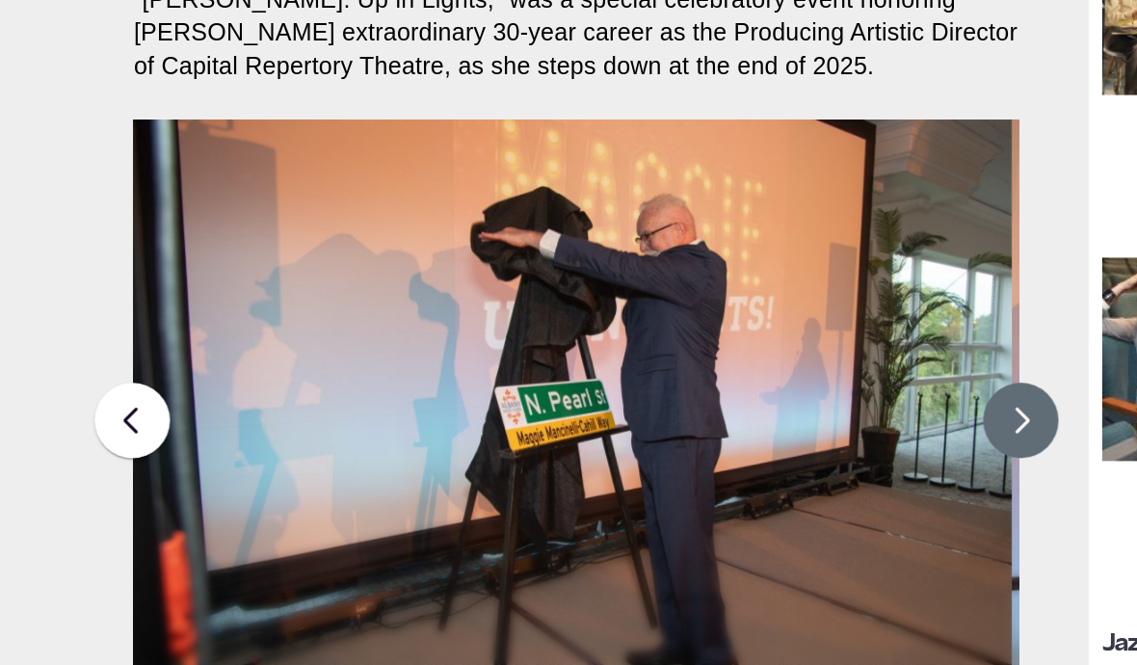
click at [360, 431] on button at bounding box center [689, 455] width 48 height 48
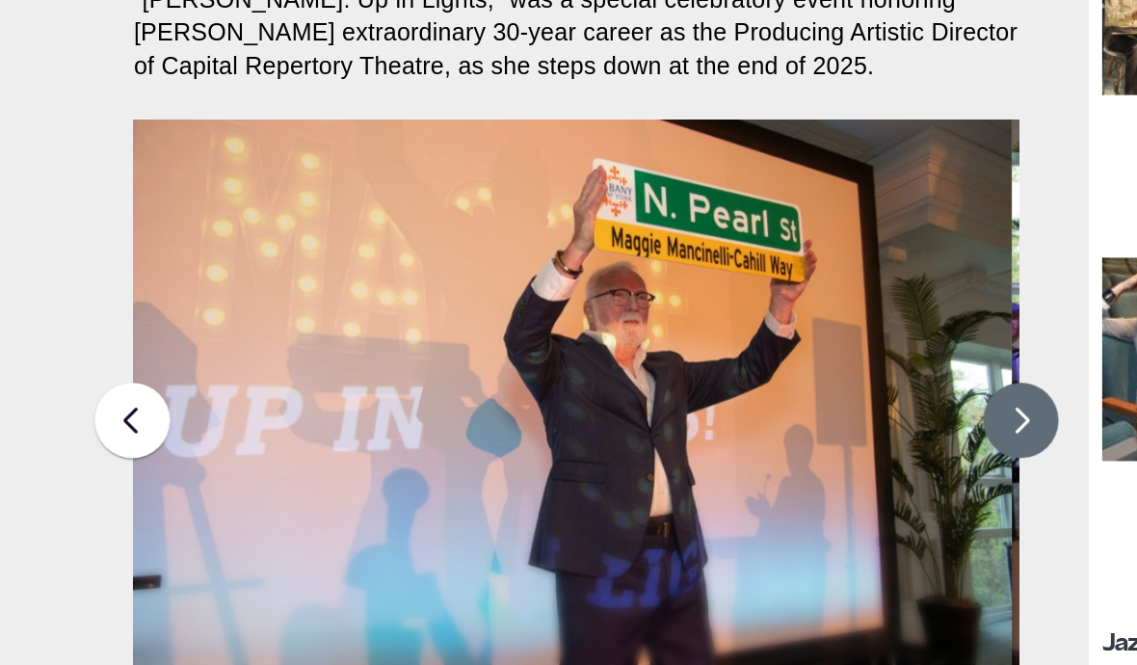
click at [360, 431] on button at bounding box center [689, 455] width 48 height 48
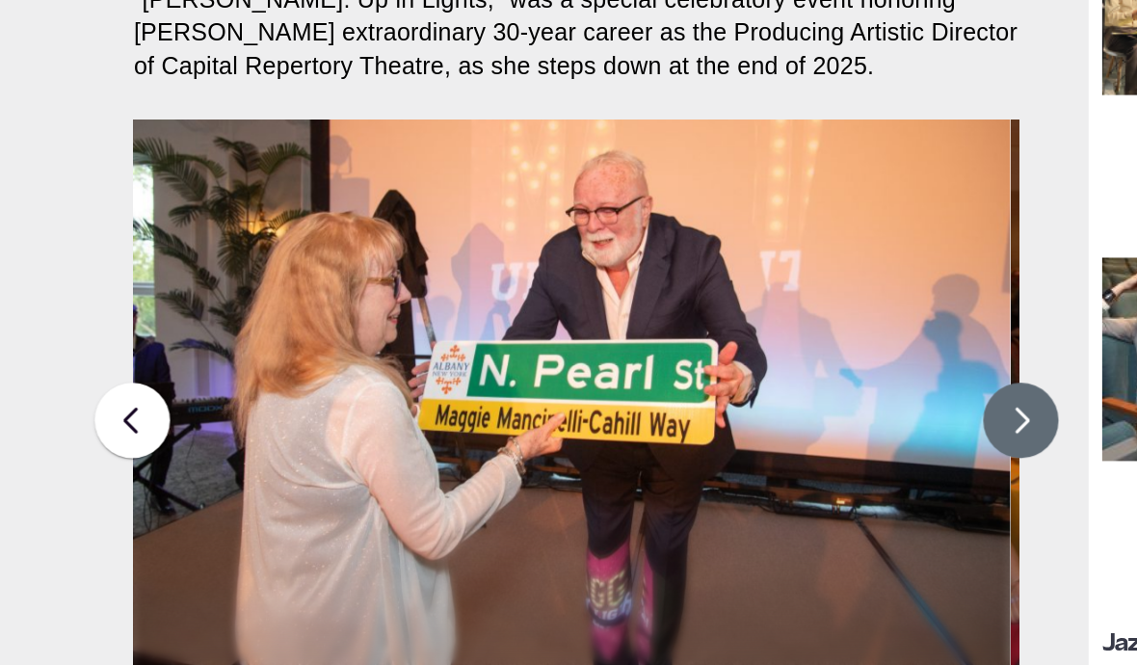
click at [360, 431] on button at bounding box center [689, 455] width 48 height 48
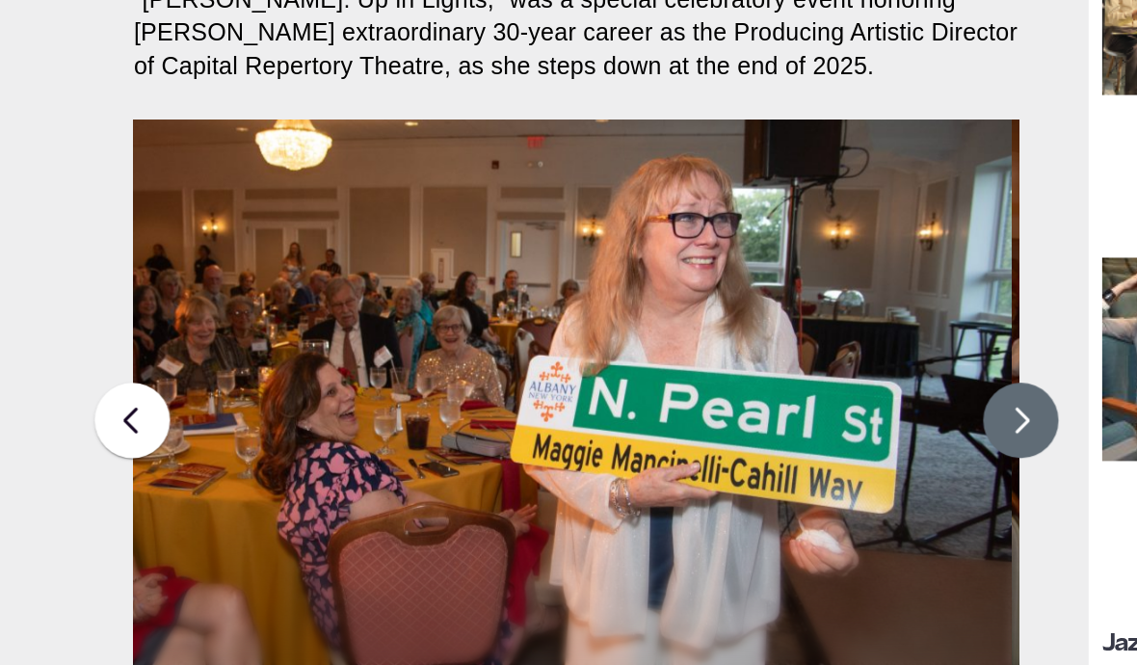
click at [360, 431] on button at bounding box center [689, 455] width 48 height 48
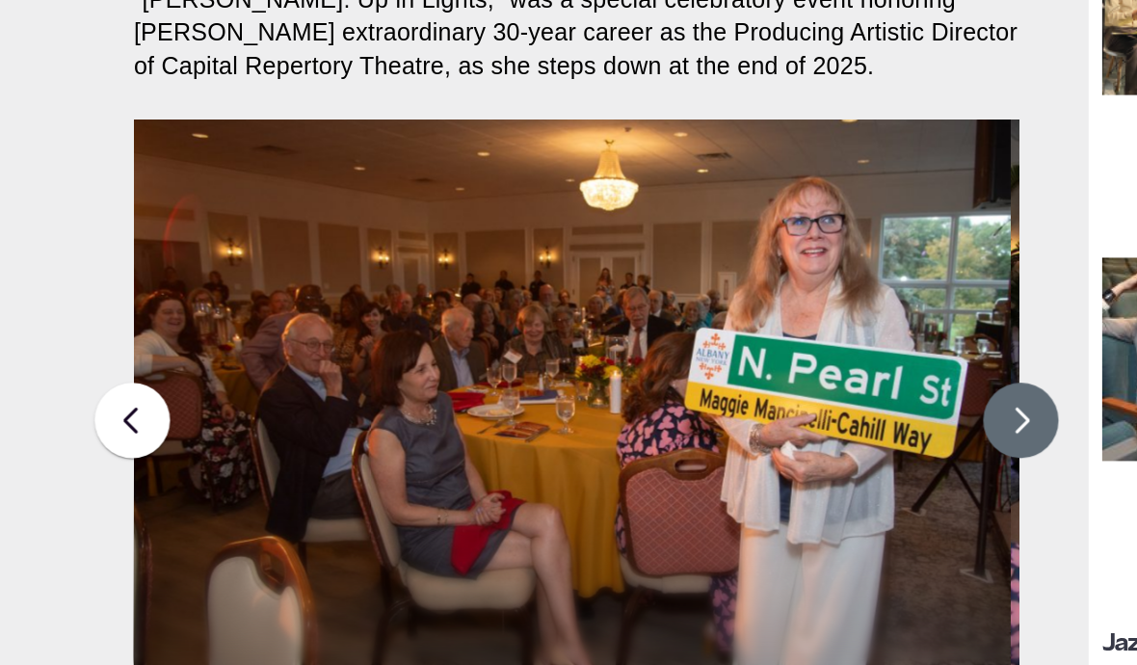
click at [360, 431] on button at bounding box center [689, 455] width 48 height 48
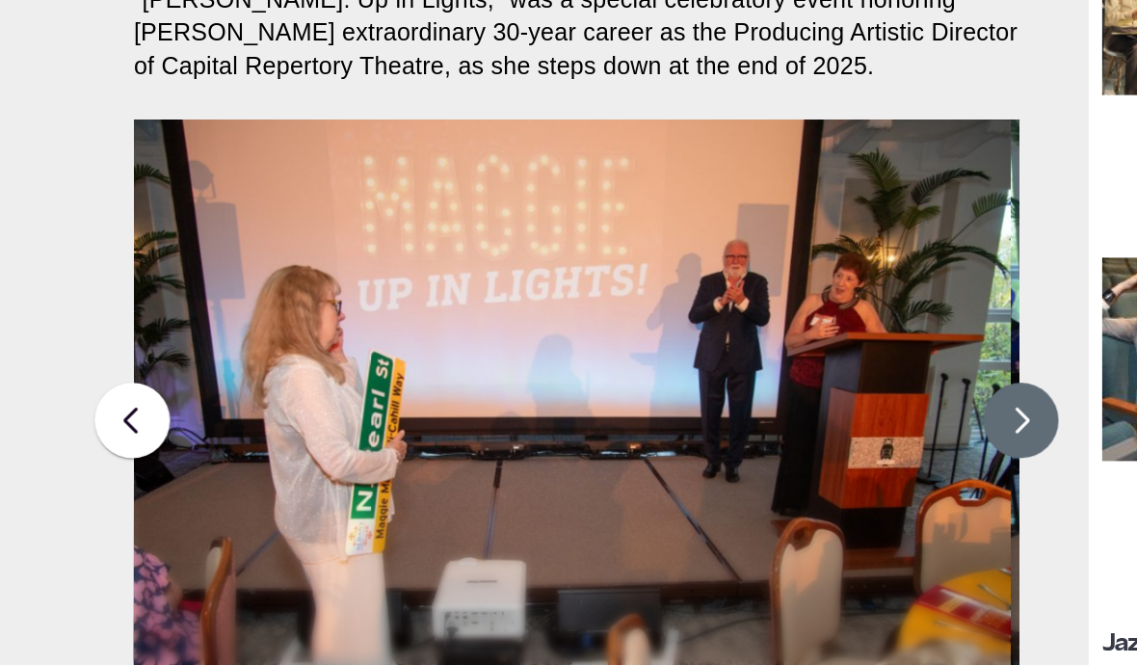
click at [360, 431] on button at bounding box center [689, 455] width 48 height 48
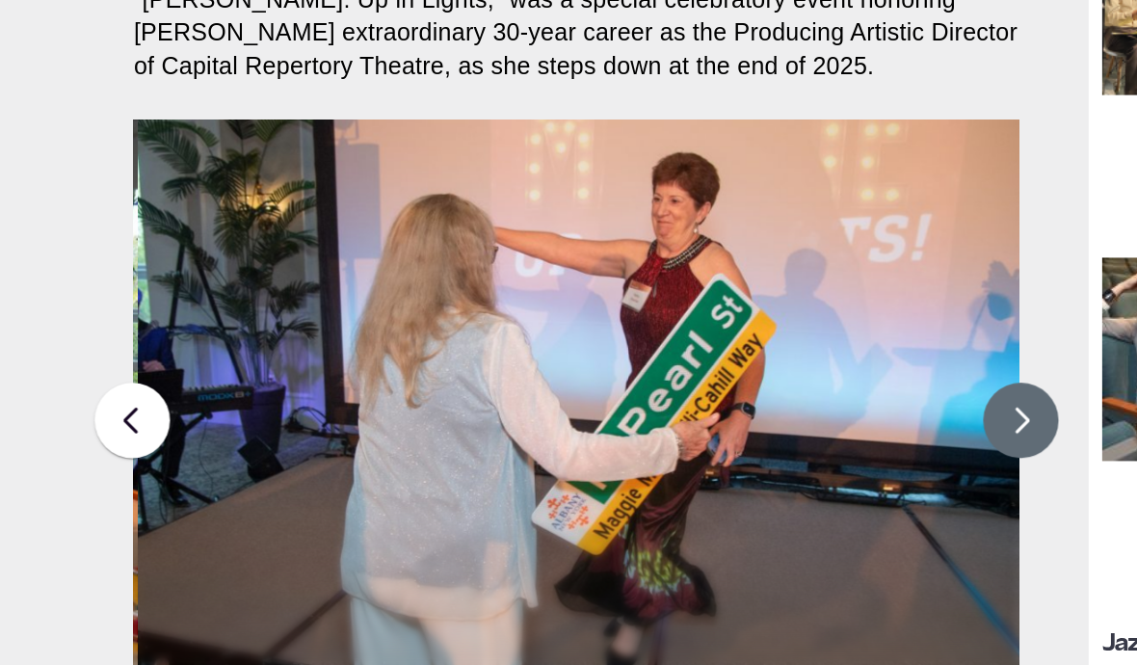
click at [360, 431] on button at bounding box center [689, 455] width 48 height 48
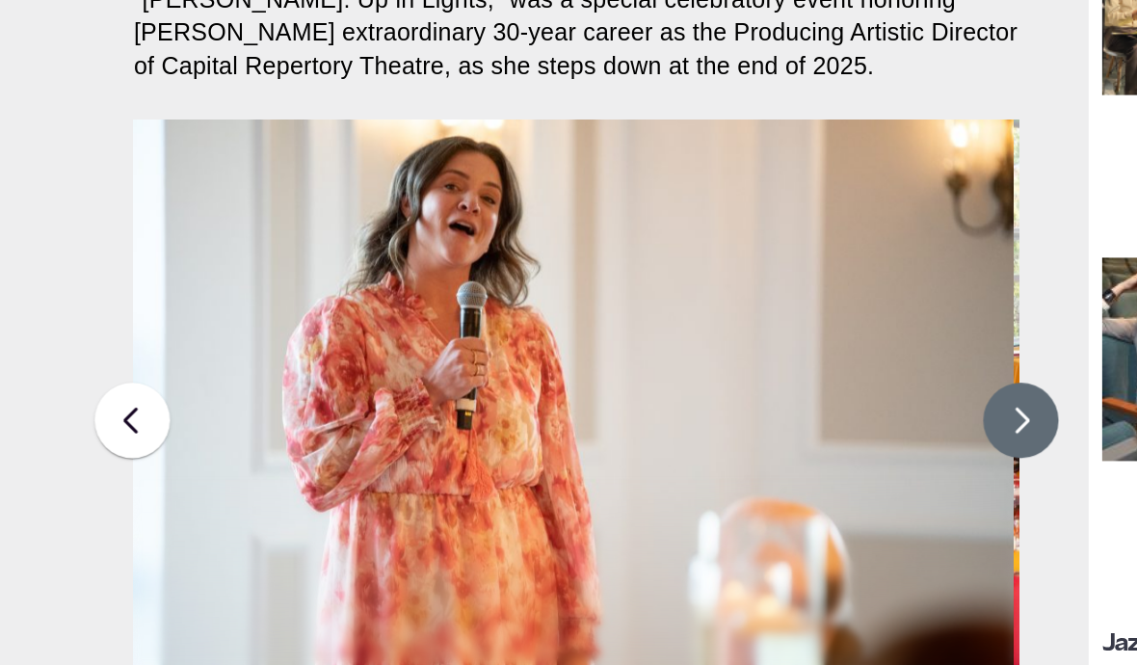
click at [360, 431] on button at bounding box center [689, 455] width 48 height 48
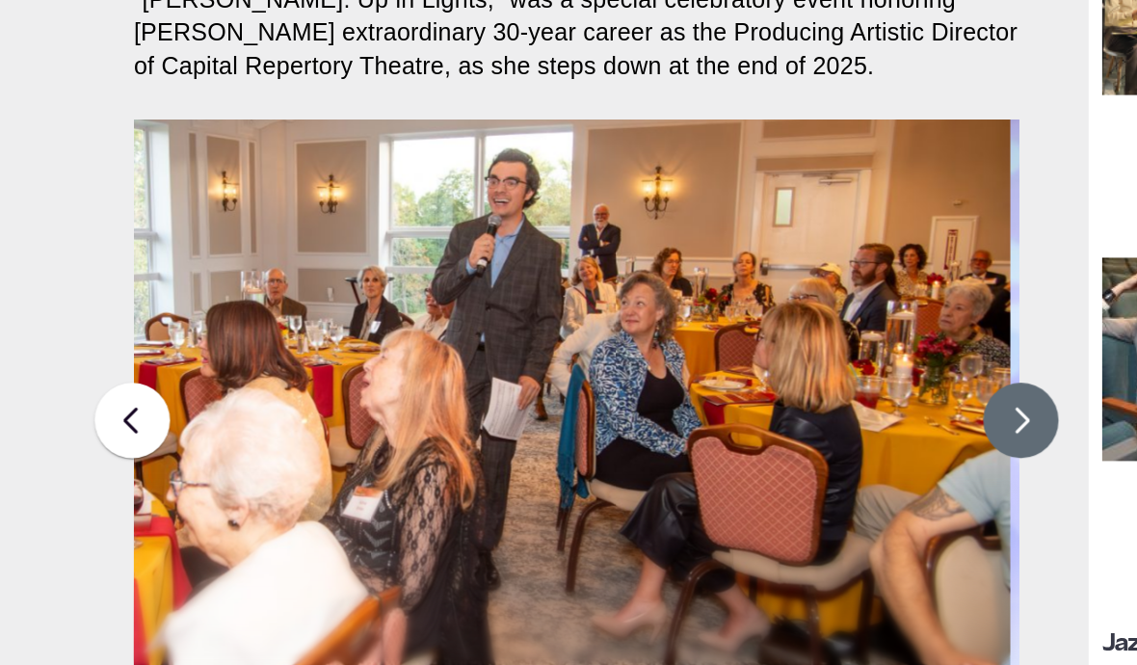
click at [360, 431] on button at bounding box center [689, 455] width 48 height 48
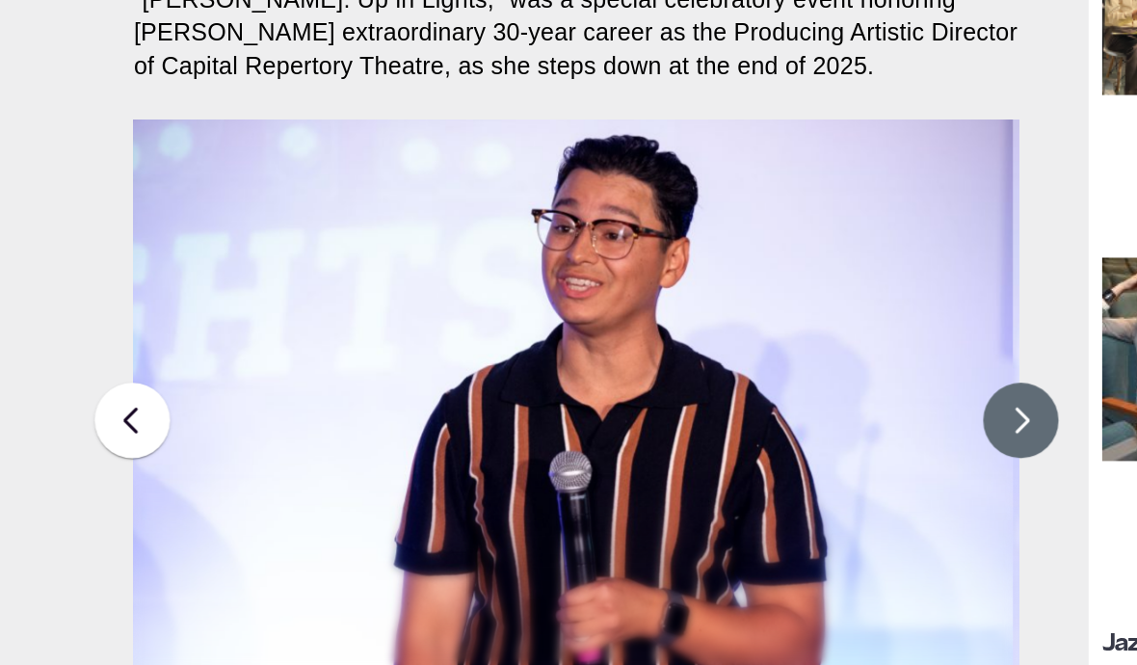
click at [360, 431] on button at bounding box center [689, 455] width 48 height 48
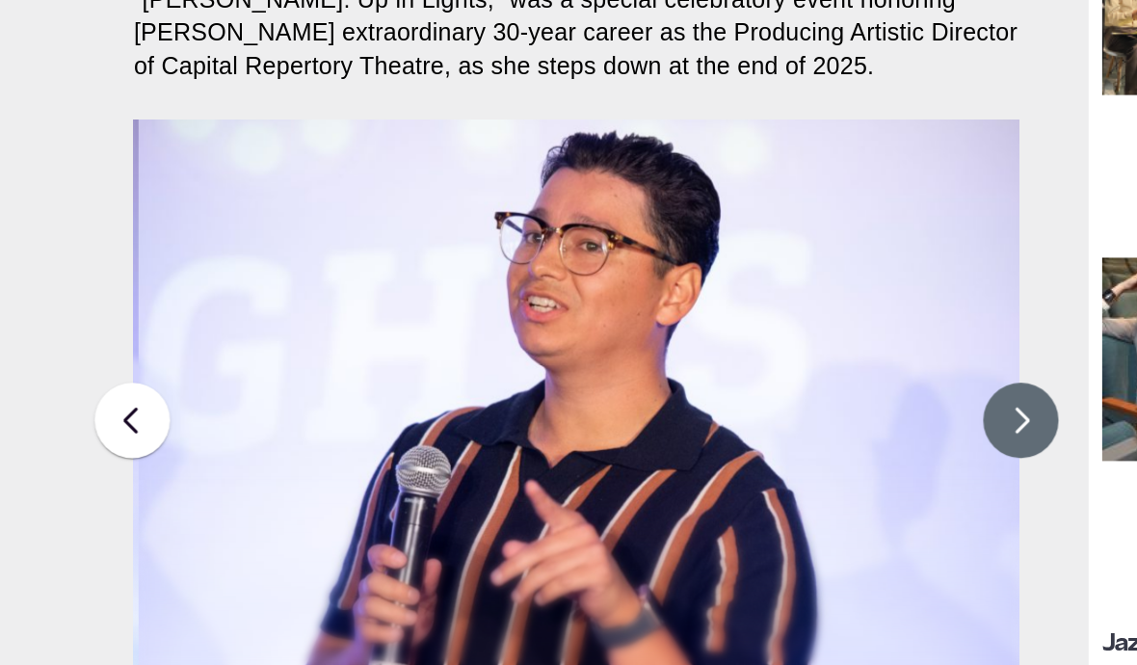
click at [360, 431] on button at bounding box center [689, 455] width 48 height 48
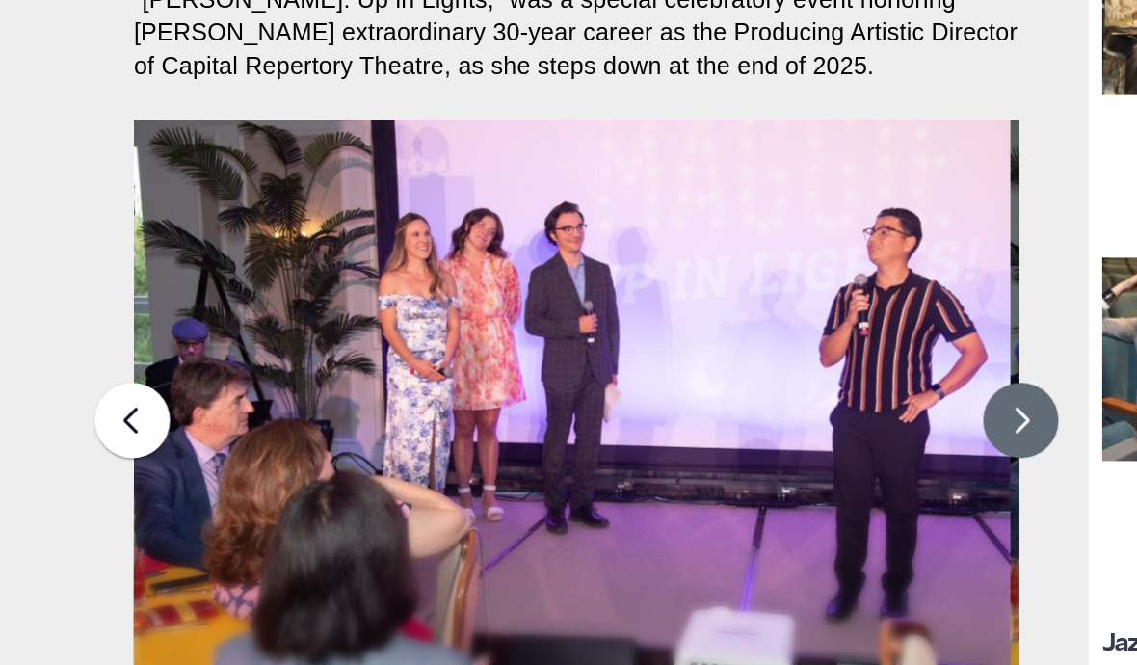
click at [360, 431] on button at bounding box center [689, 455] width 48 height 48
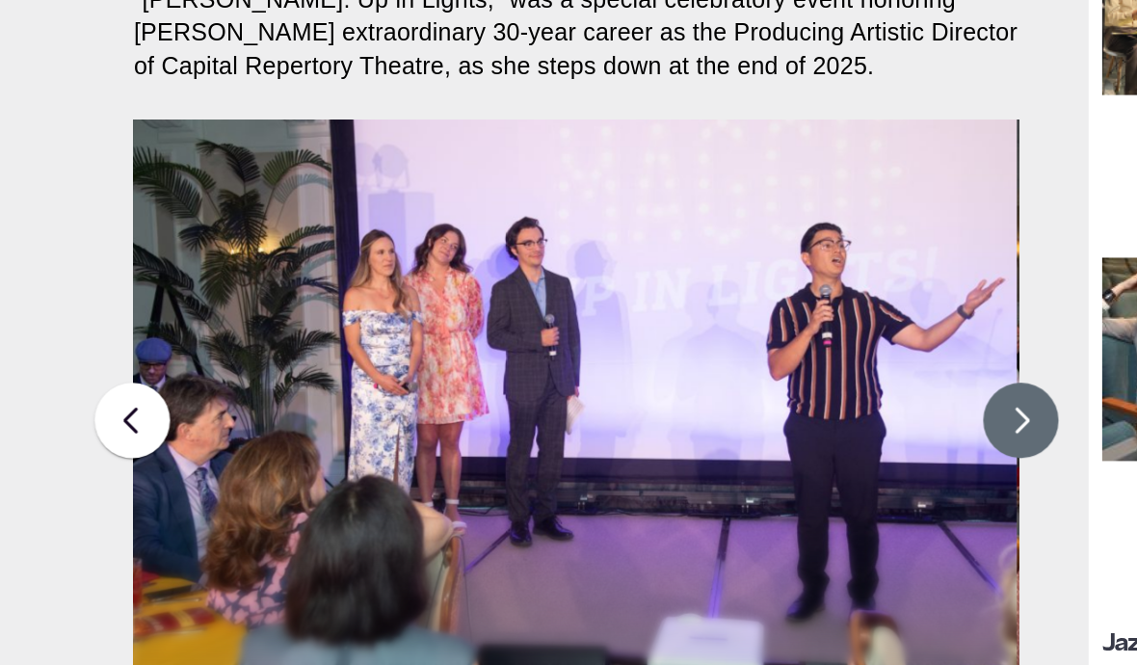
click at [360, 431] on button at bounding box center [689, 455] width 48 height 48
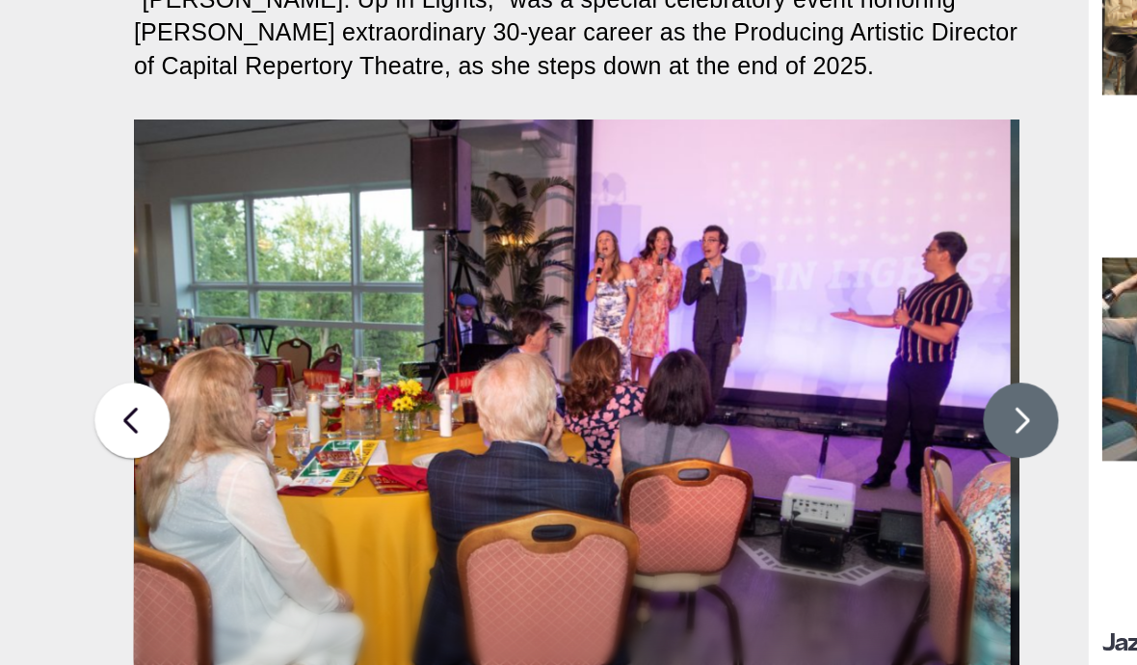
click at [360, 431] on button at bounding box center [689, 455] width 48 height 48
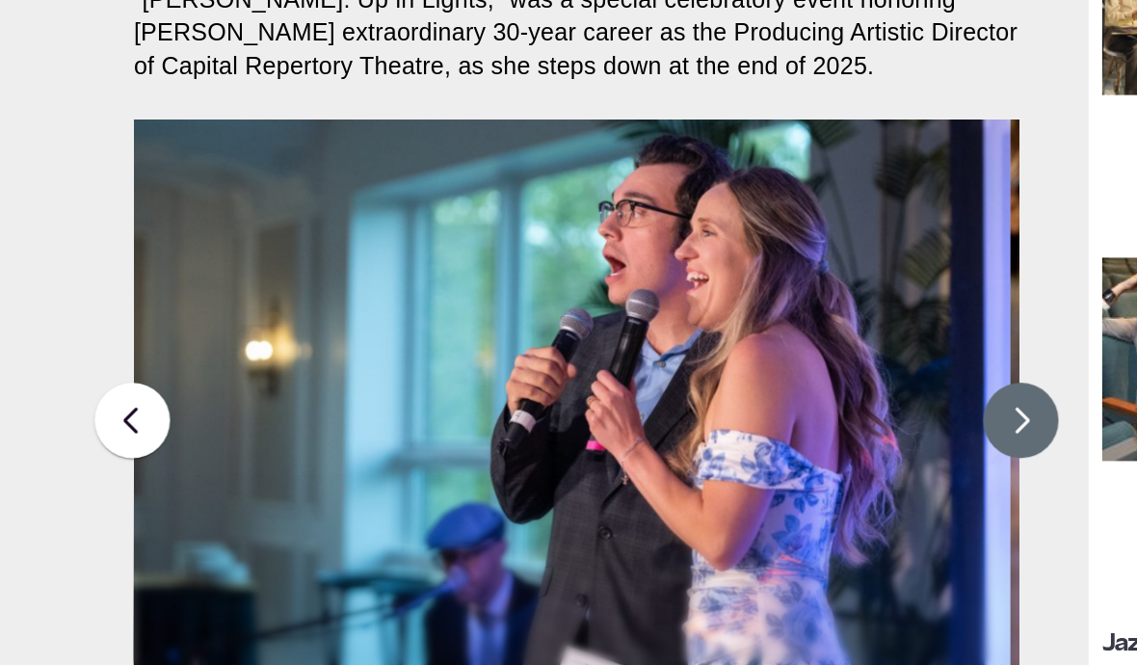
click at [360, 431] on button at bounding box center [689, 455] width 48 height 48
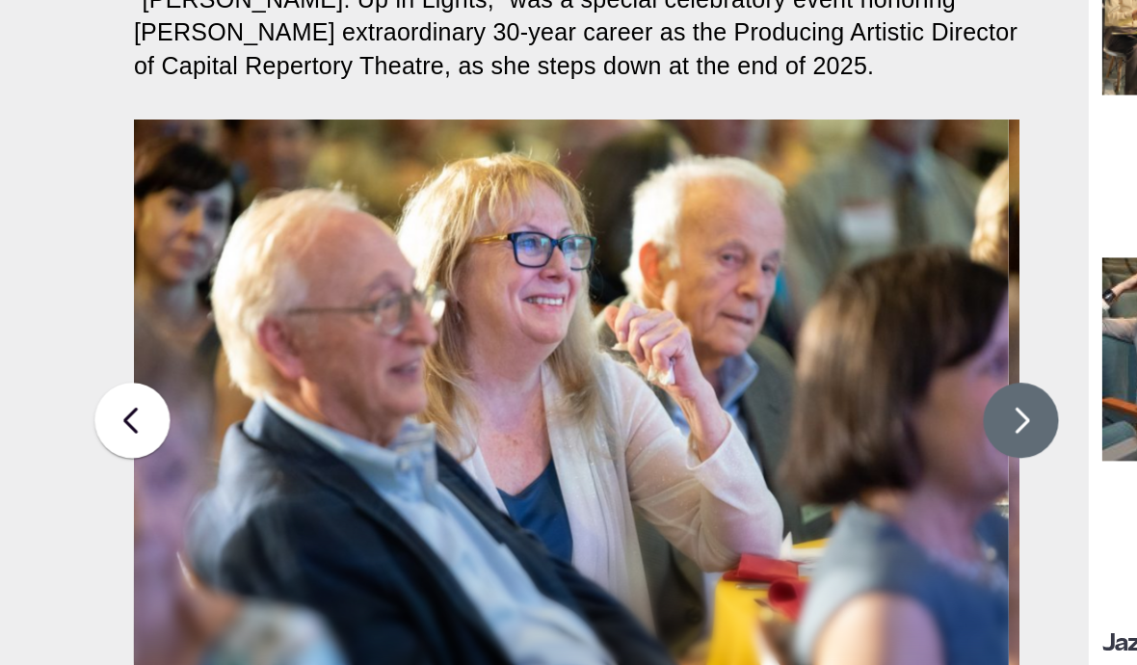
click at [360, 431] on button at bounding box center [689, 455] width 48 height 48
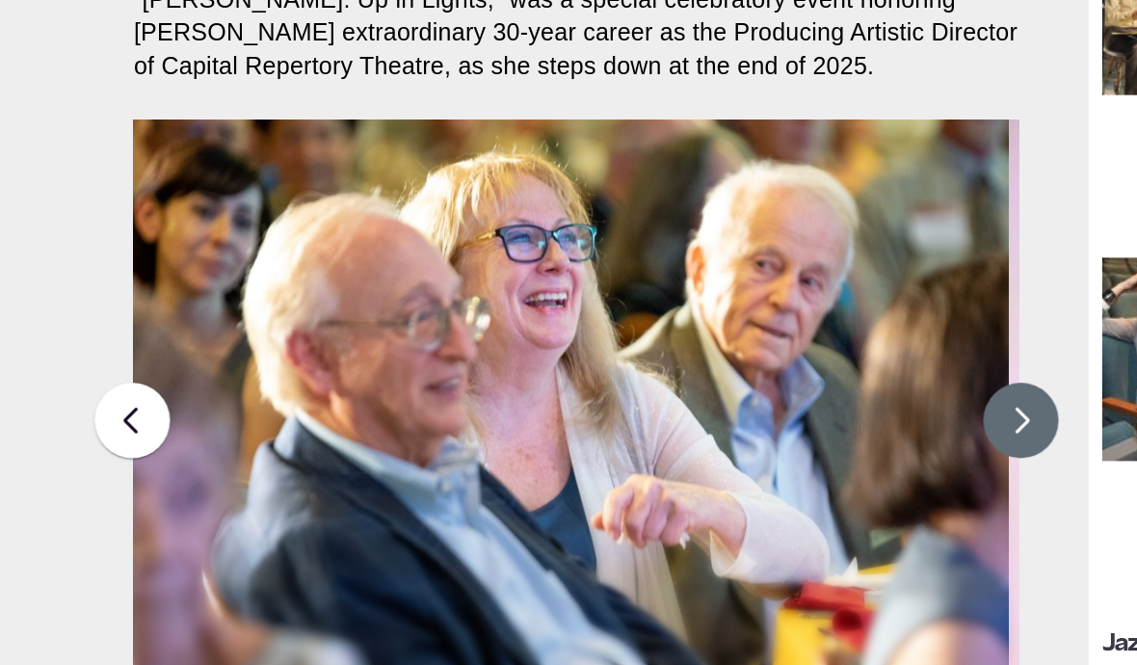
click at [360, 431] on button at bounding box center [689, 455] width 48 height 48
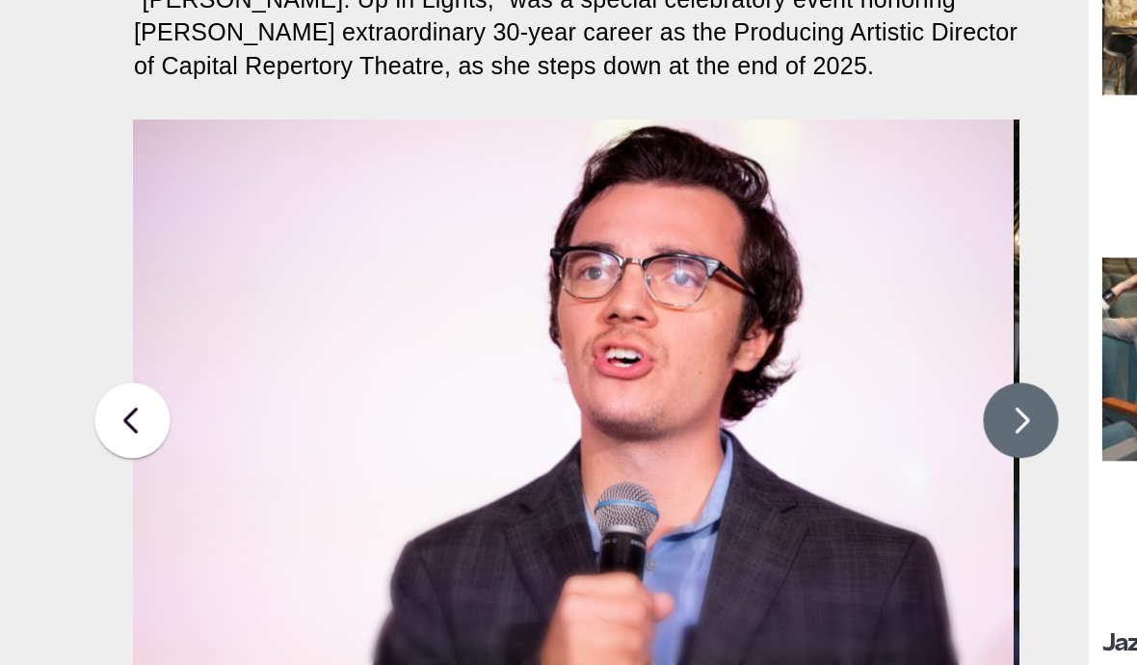
click at [360, 431] on button at bounding box center [689, 455] width 48 height 48
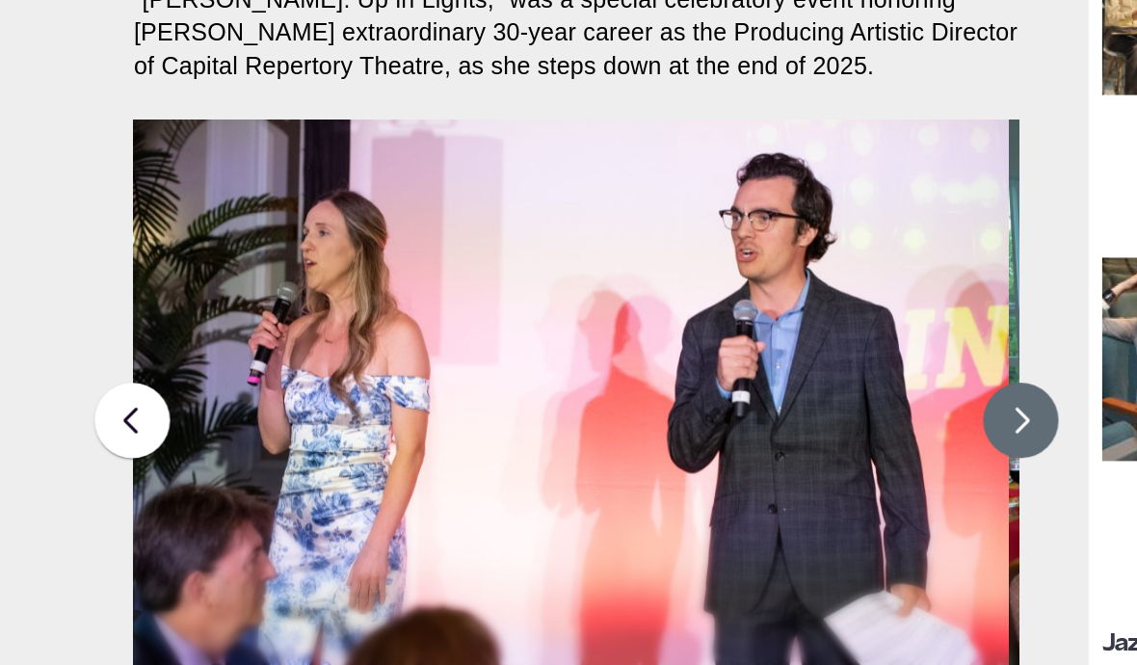
click at [360, 431] on button at bounding box center [689, 455] width 48 height 48
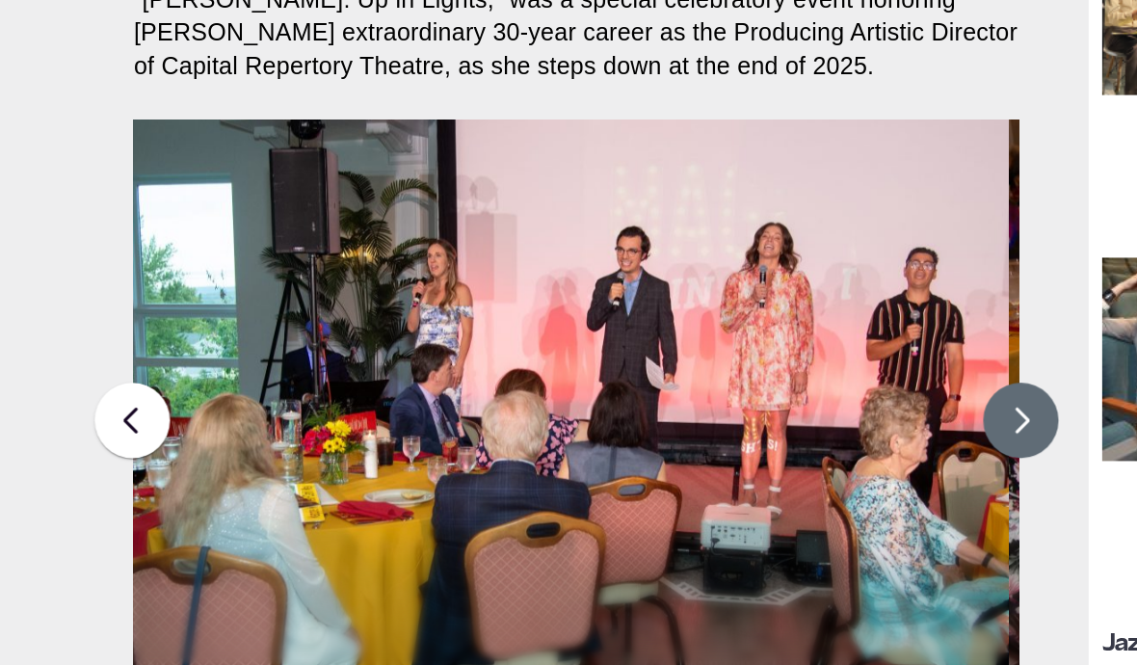
click at [360, 431] on button at bounding box center [689, 455] width 48 height 48
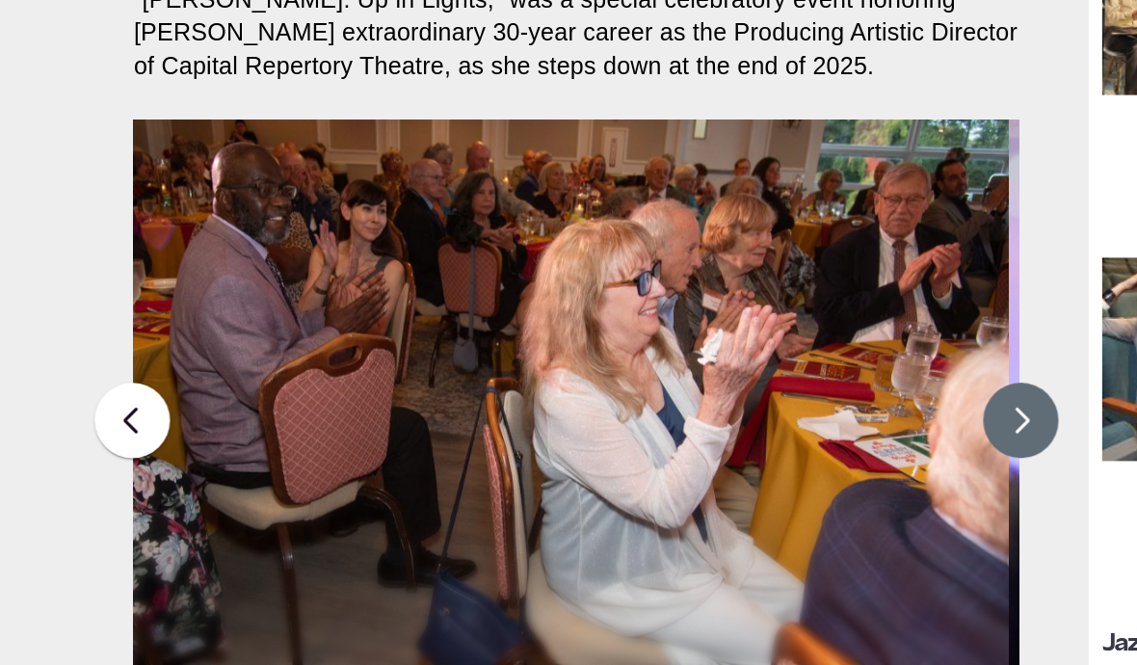
click at [360, 431] on button at bounding box center [689, 455] width 48 height 48
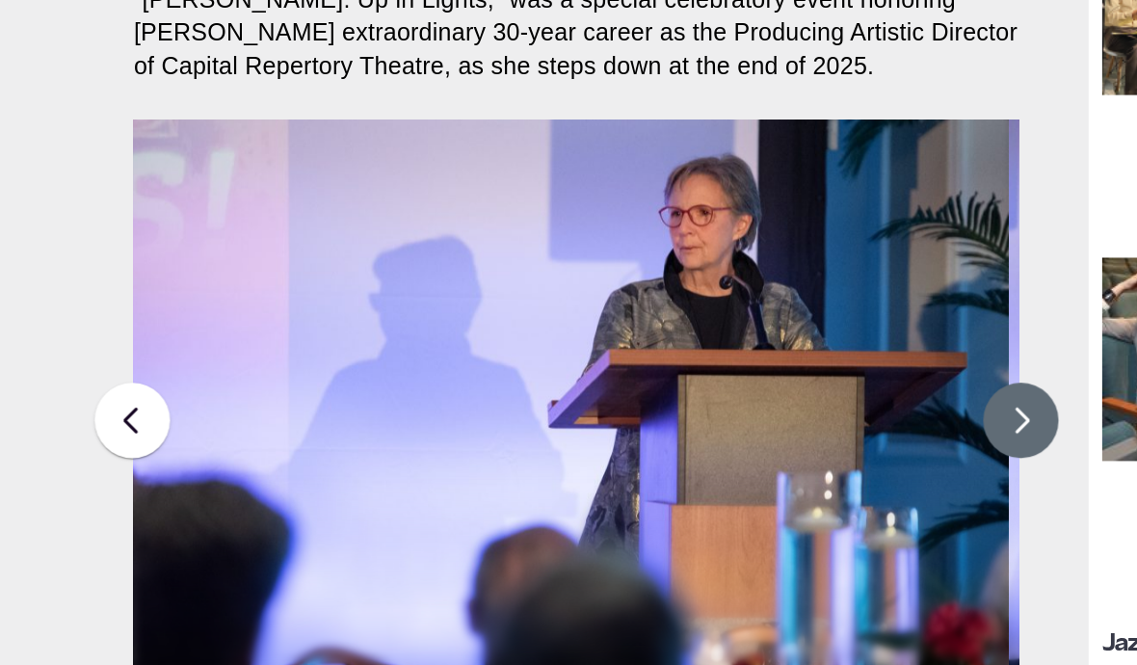
click at [360, 431] on button at bounding box center [689, 455] width 48 height 48
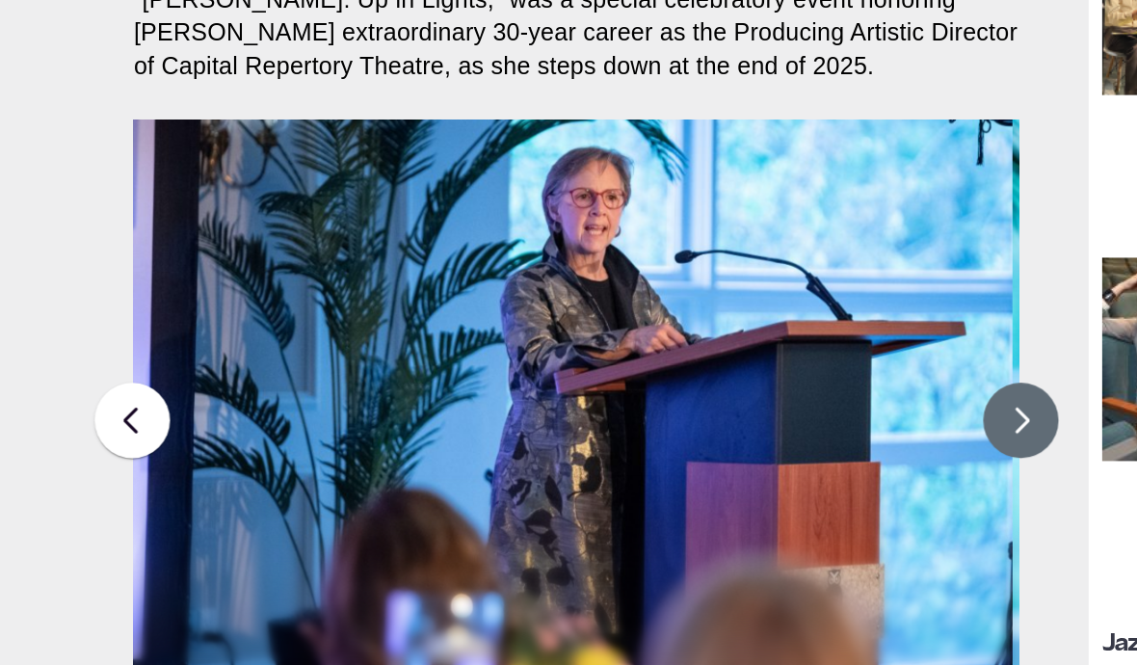
click at [360, 431] on button at bounding box center [689, 455] width 48 height 48
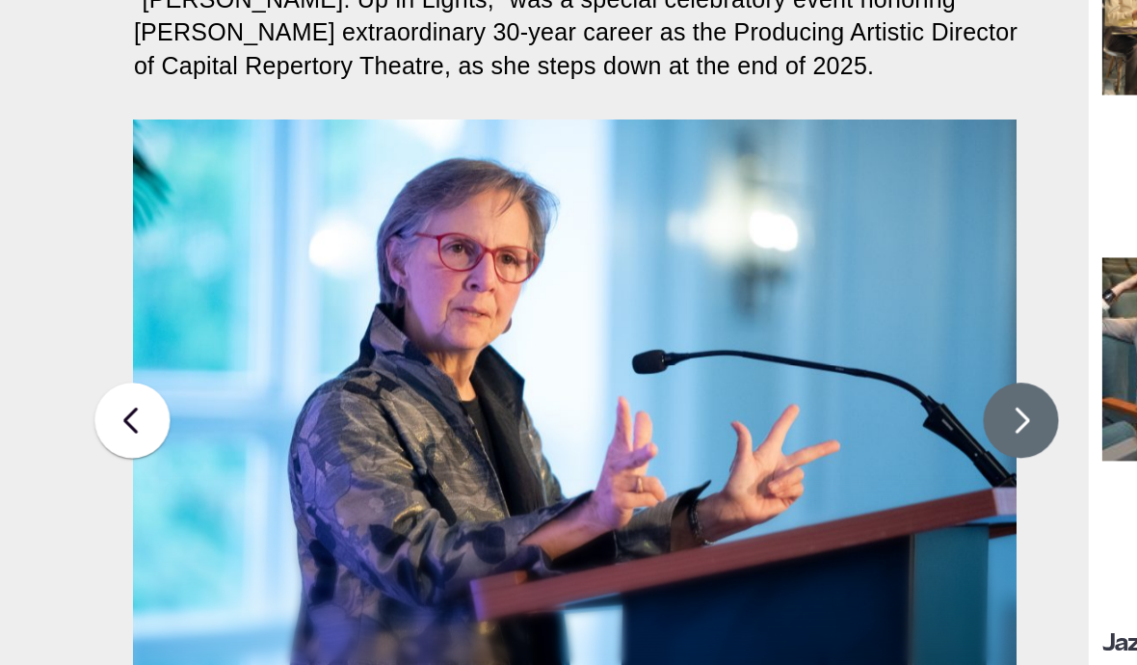
click at [360, 431] on button at bounding box center [689, 455] width 48 height 48
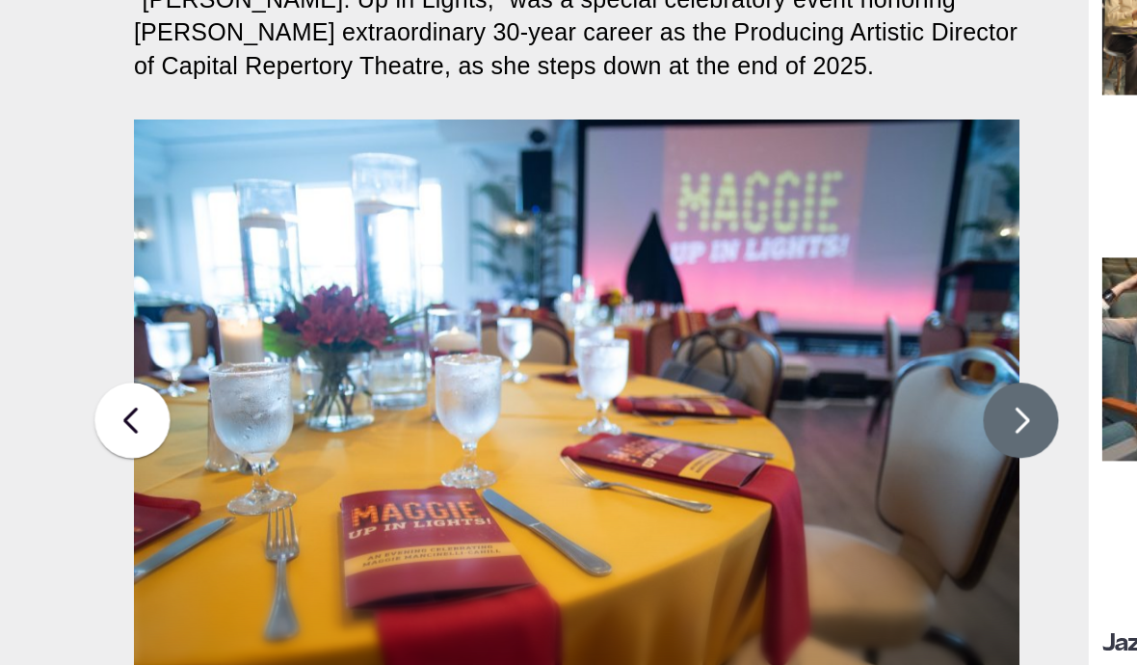
click at [360, 431] on button at bounding box center [689, 455] width 48 height 48
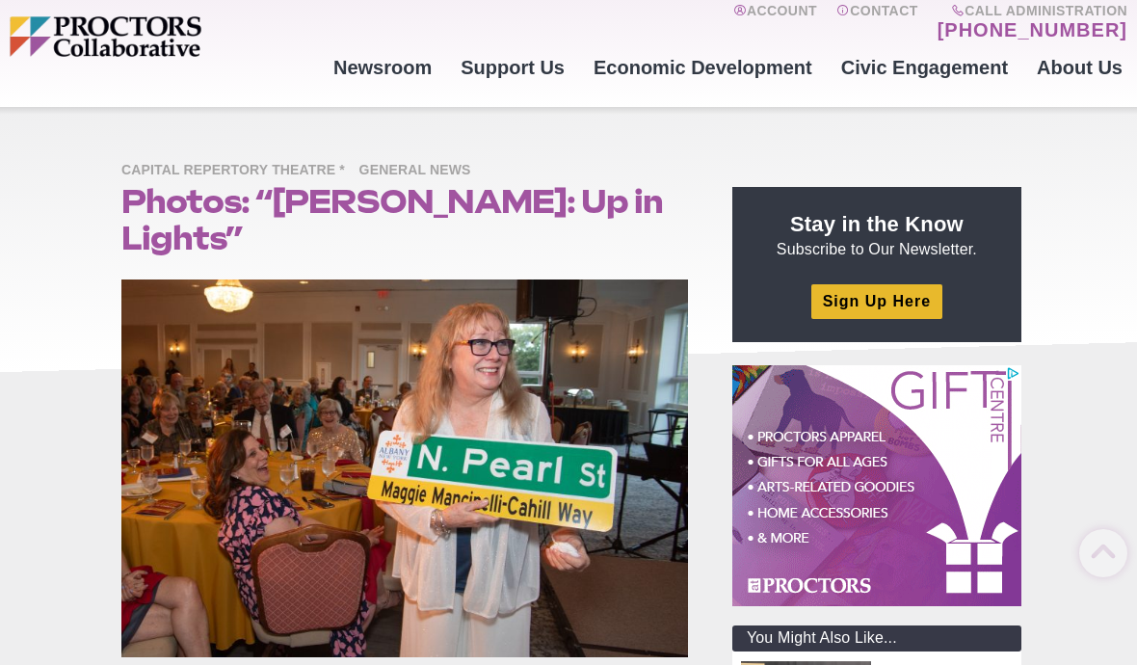
scroll to position [0, 0]
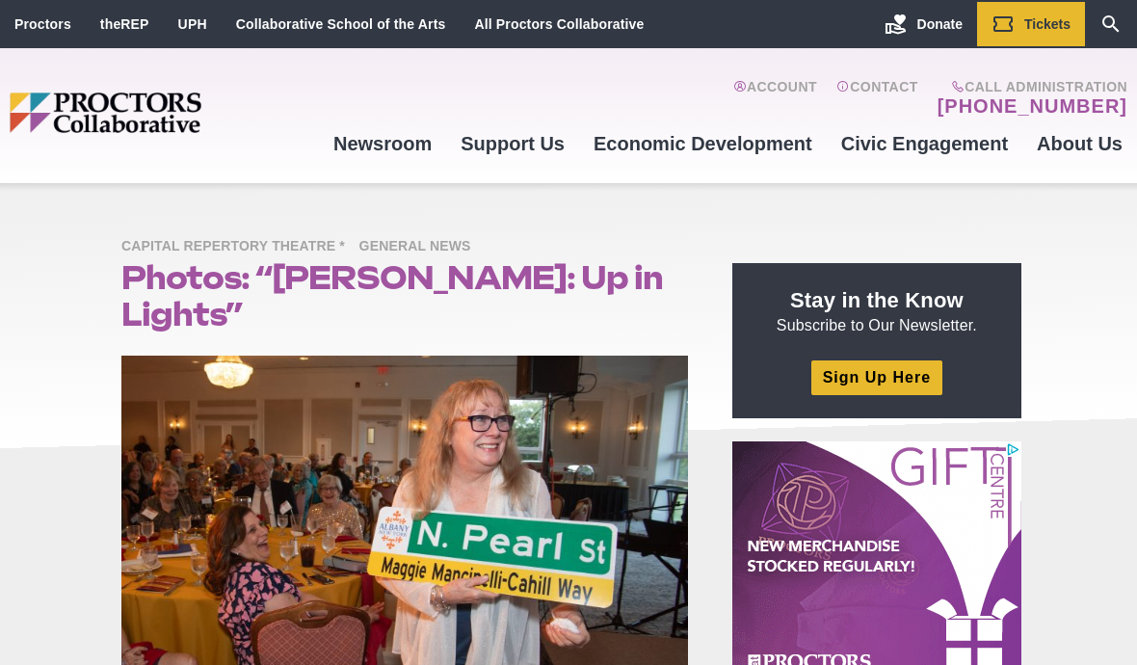
click at [22, 31] on link "Proctors" at bounding box center [42, 23] width 57 height 15
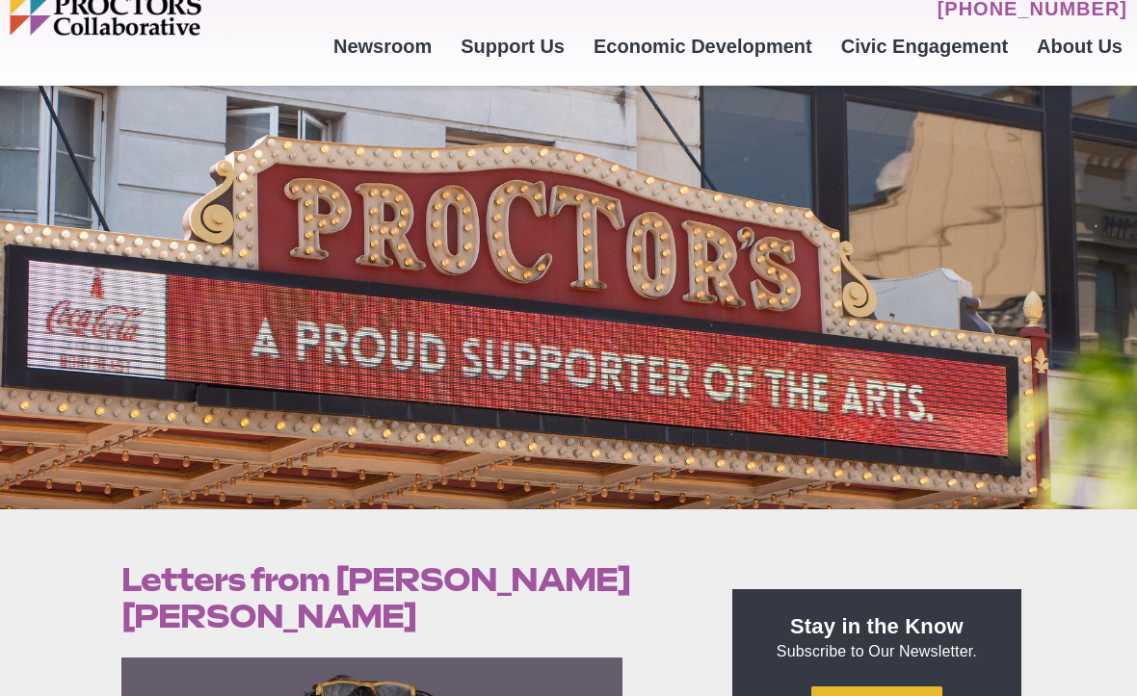
scroll to position [530, 0]
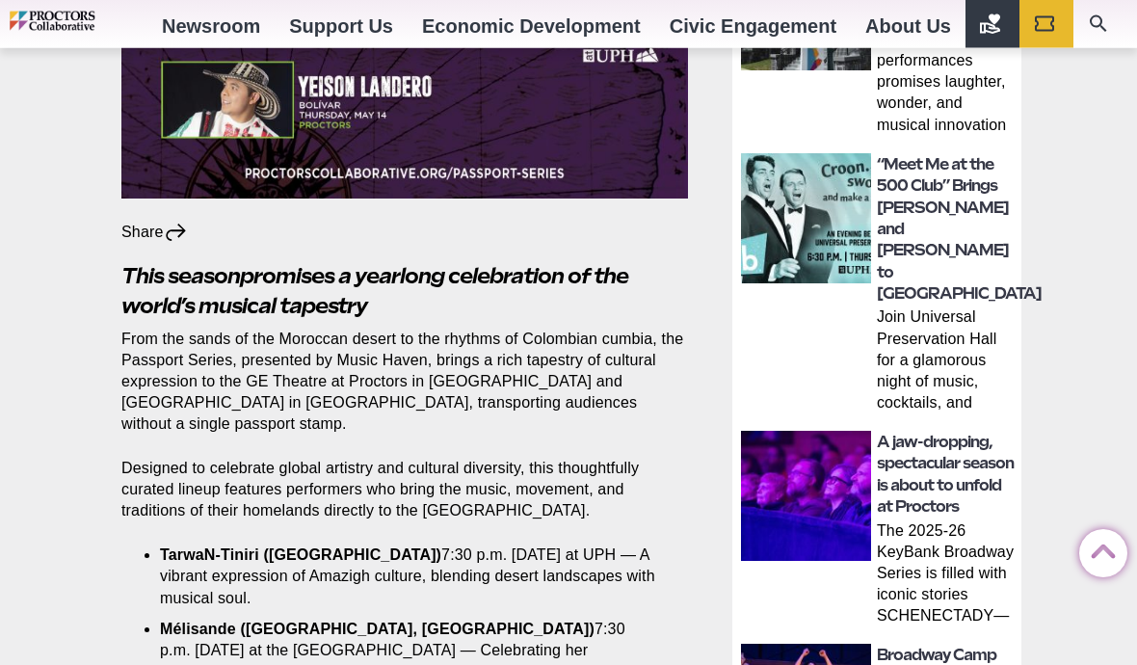
scroll to position [791, 0]
